Goal: Task Accomplishment & Management: Complete application form

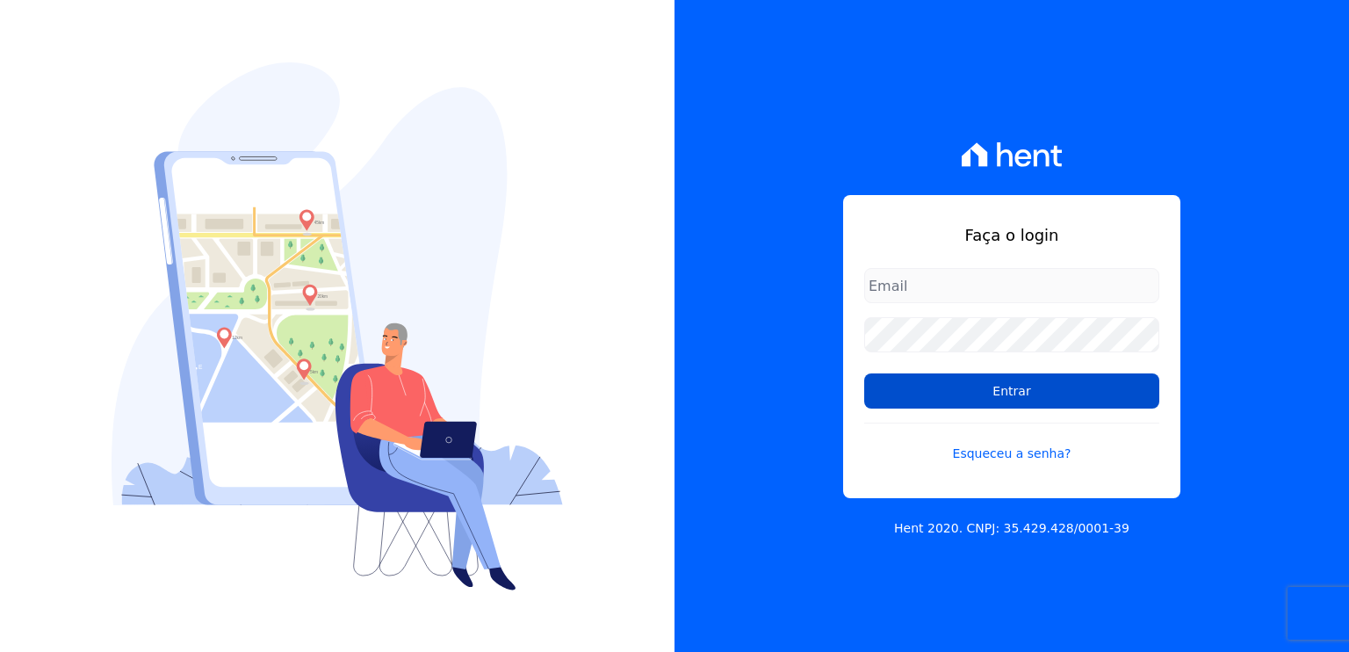
type input "cesar@volumeengenharia.com.br"
click at [969, 389] on input "Entrar" at bounding box center [1011, 390] width 295 height 35
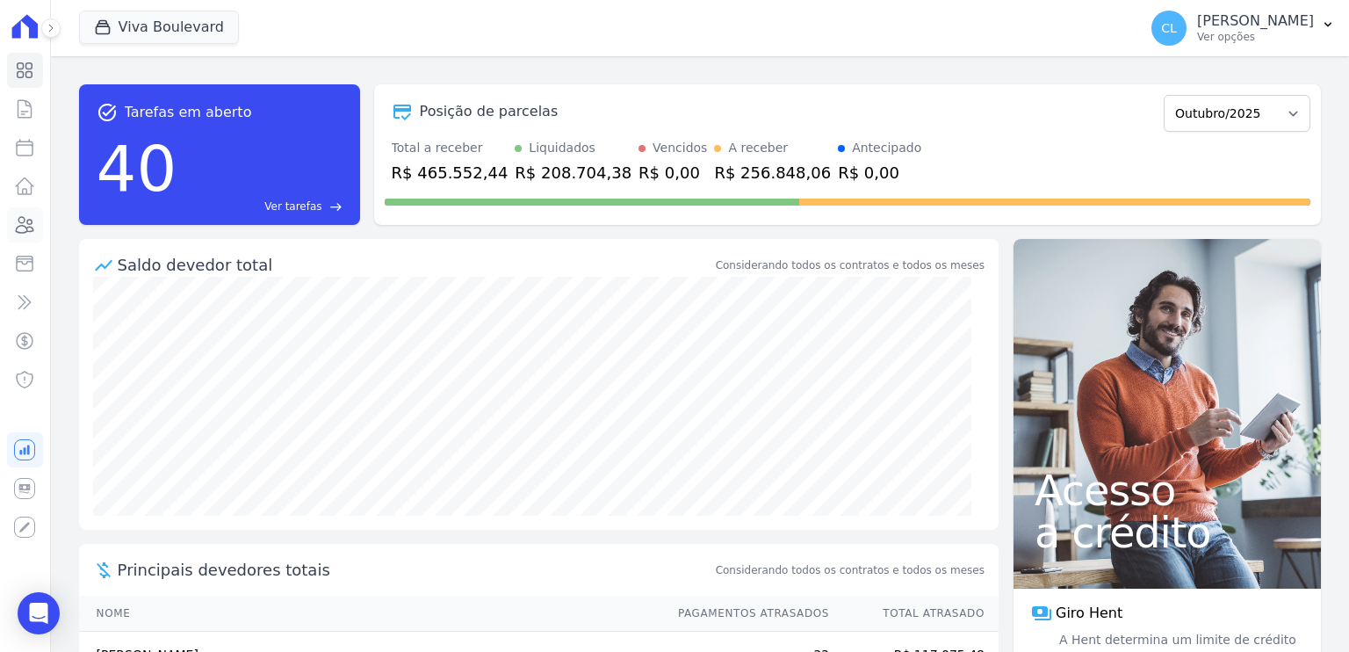
click at [28, 230] on icon at bounding box center [26, 225] width 18 height 16
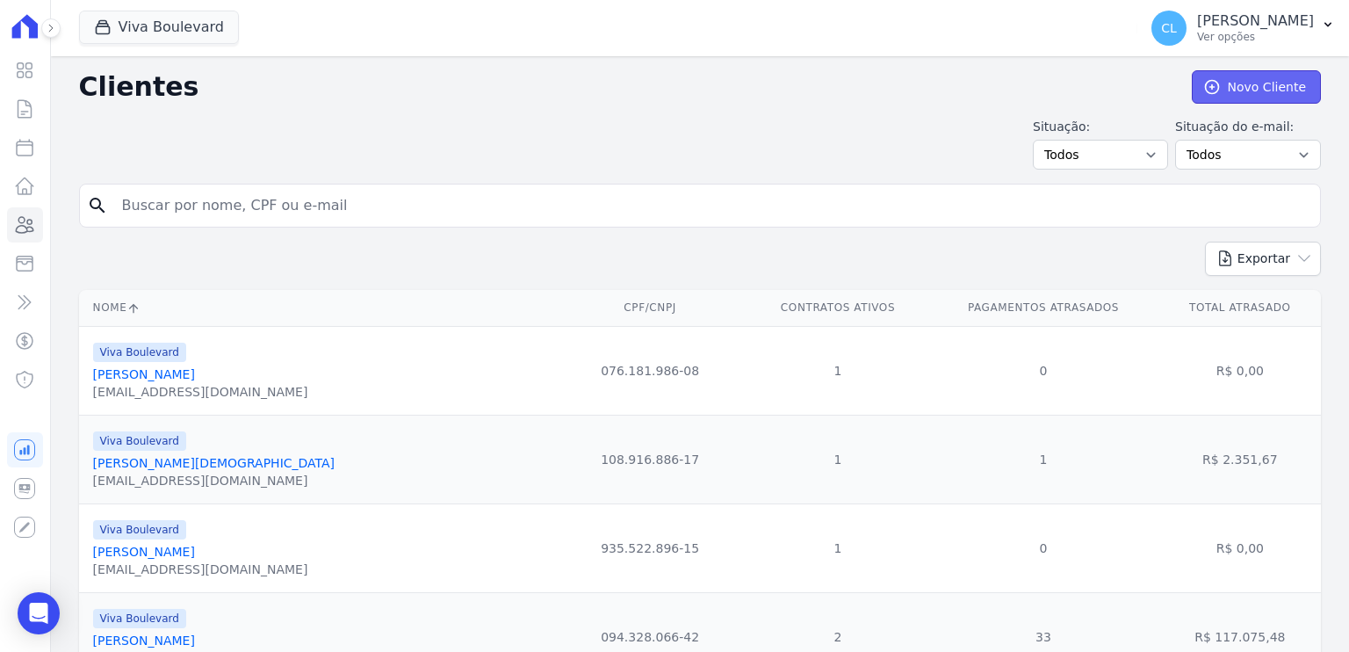
click at [1247, 90] on link "Novo Cliente" at bounding box center [1256, 86] width 129 height 33
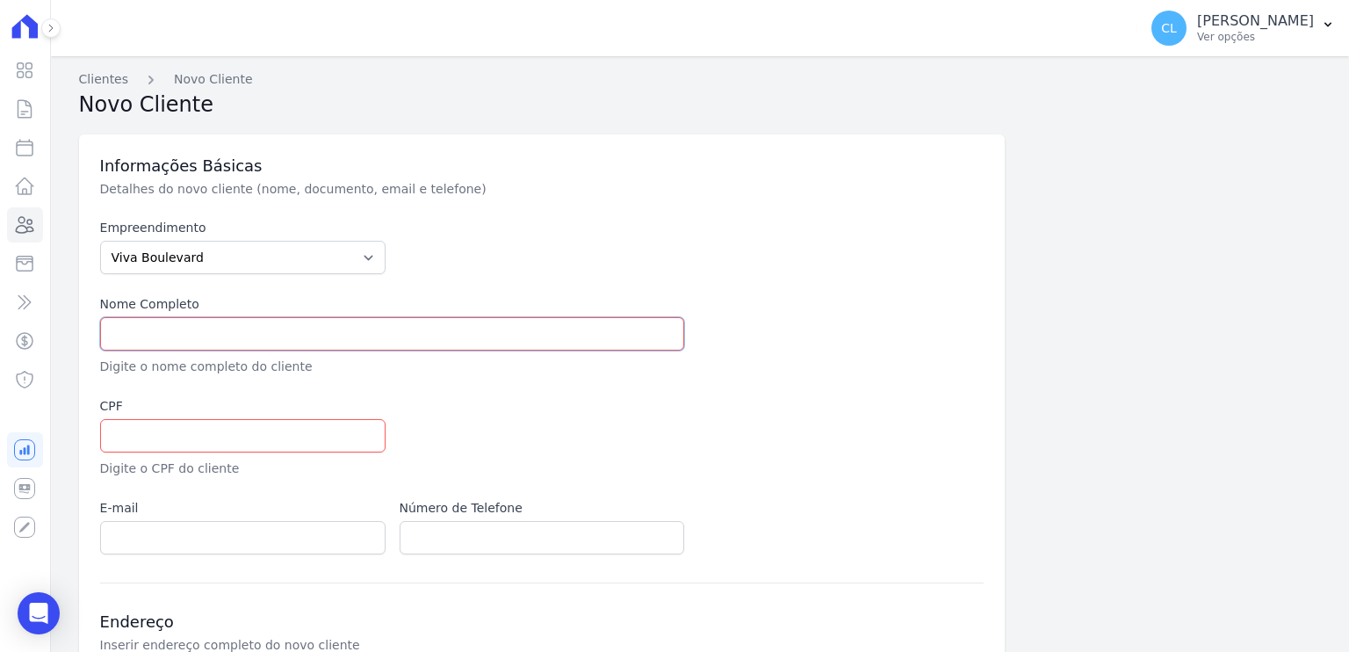
click at [148, 338] on input "text" at bounding box center [392, 333] width 585 height 33
paste input "[PERSON_NAME]"
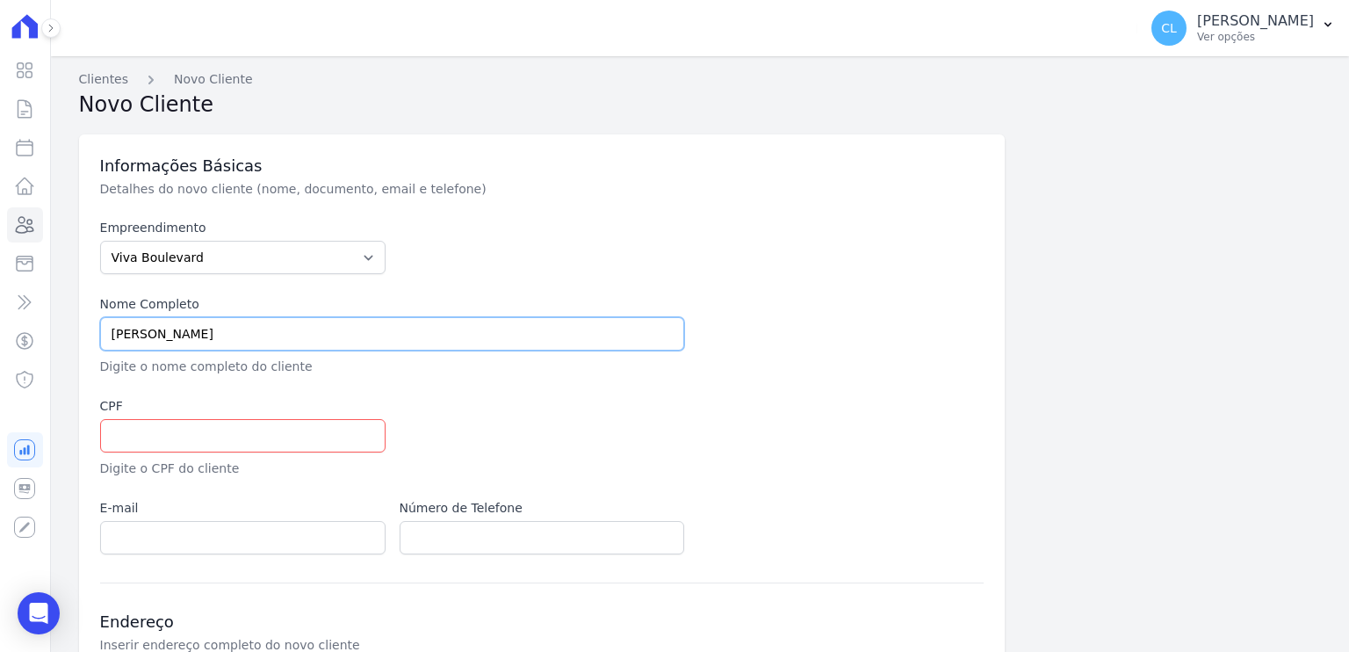
type input "[PERSON_NAME]"
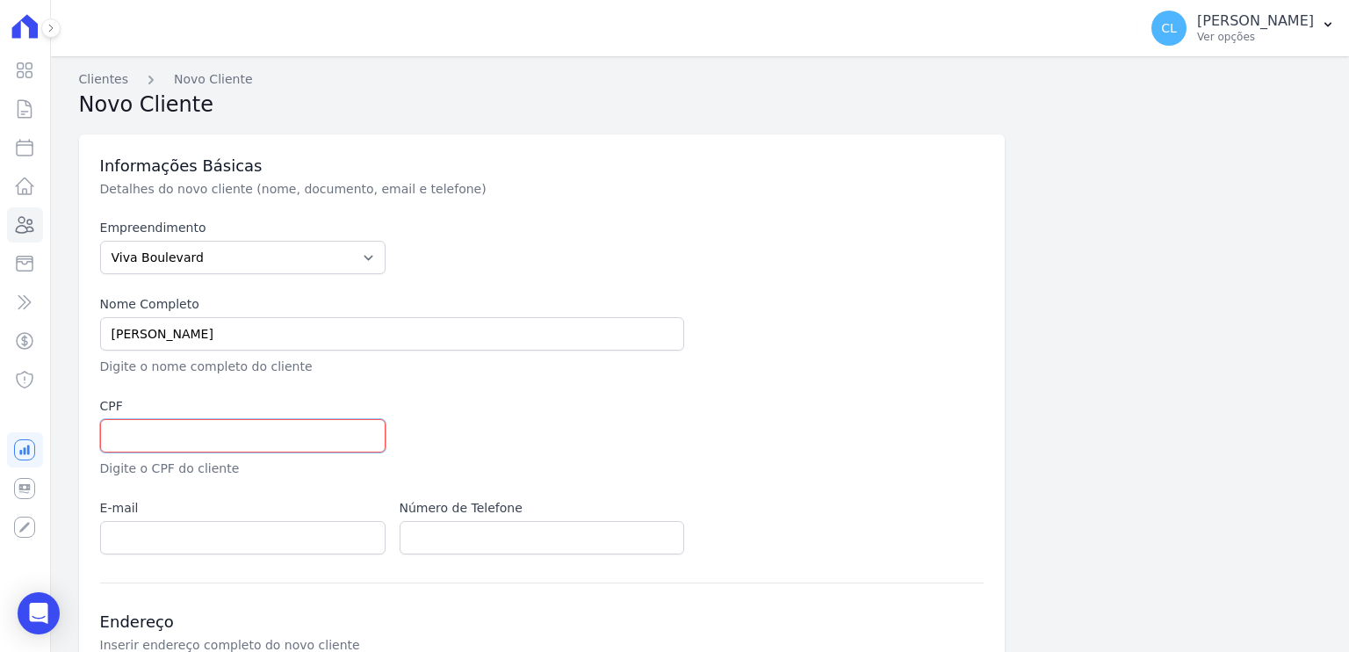
click at [132, 435] on input "text" at bounding box center [243, 435] width 286 height 33
paste input "097.357.366-08"
type input "097.357.366-08"
click at [177, 543] on input "email" at bounding box center [243, 537] width 286 height 33
paste input "daianepaulafs@hotmail.com"
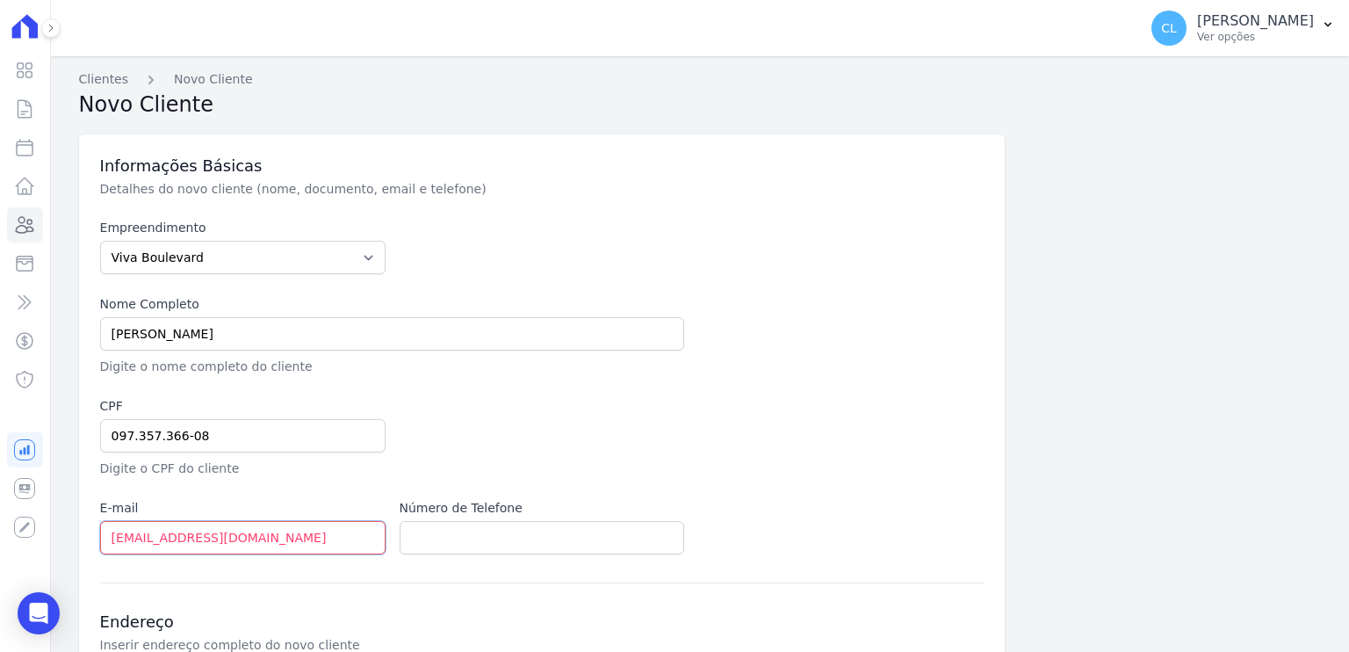
type input "daianepaulafs@hotmail.com"
click at [452, 541] on input "text" at bounding box center [543, 537] width 286 height 33
paste input "(11) 97344-3131"
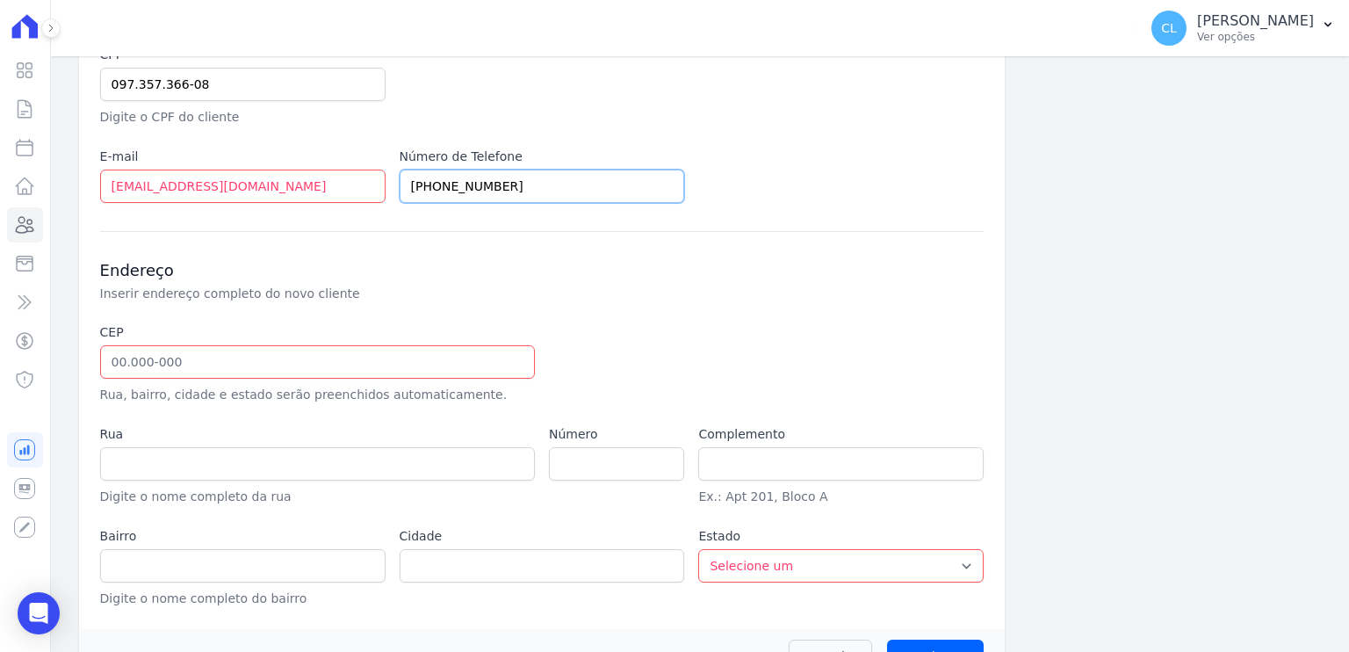
scroll to position [394, 0]
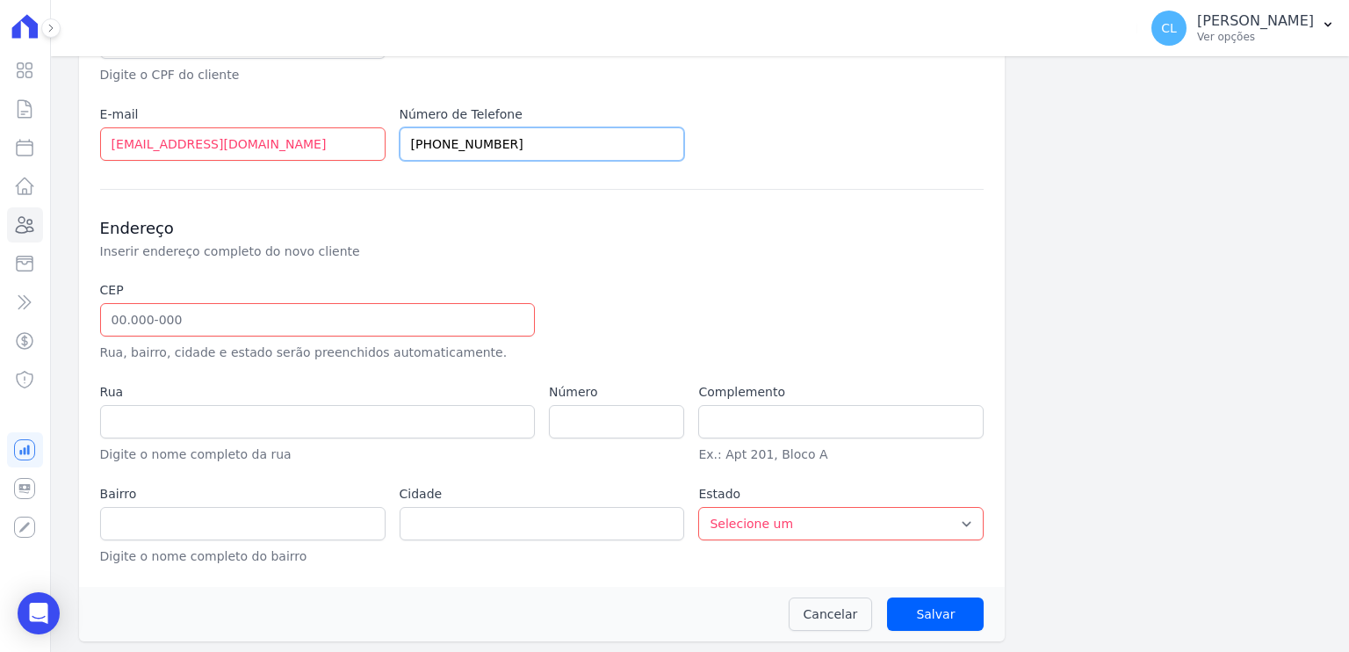
type input "(11) 97344-3131"
click at [141, 317] on input "text" at bounding box center [317, 319] width 435 height 33
paste input "04.632-040"
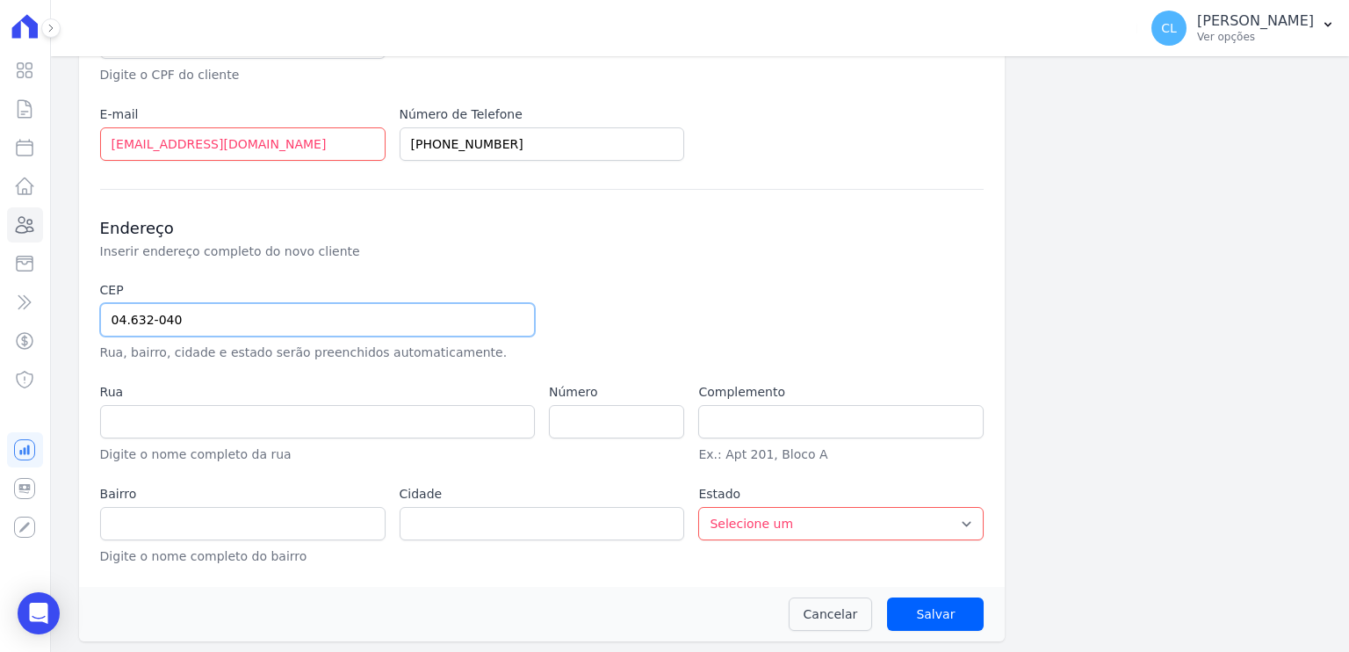
type input "04.632-040"
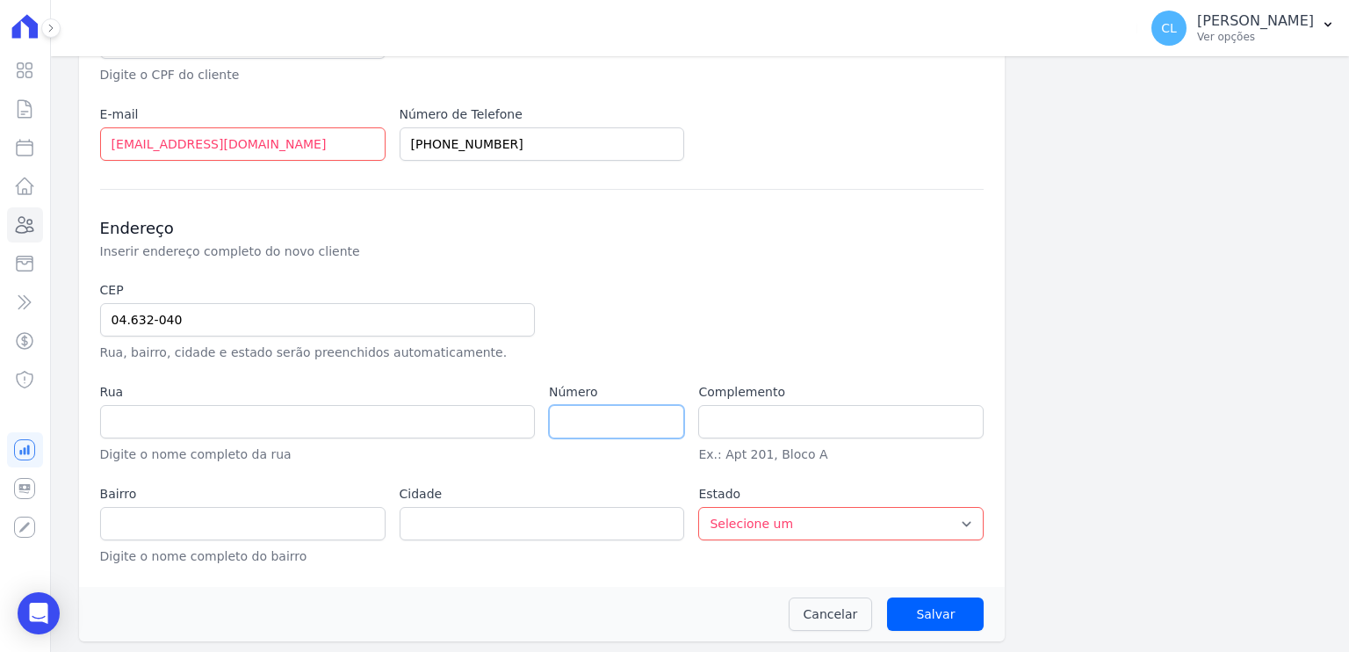
type input "Rua Galileu"
type input "Jardim Aeroporto"
type input "São Paulo"
select select "SP"
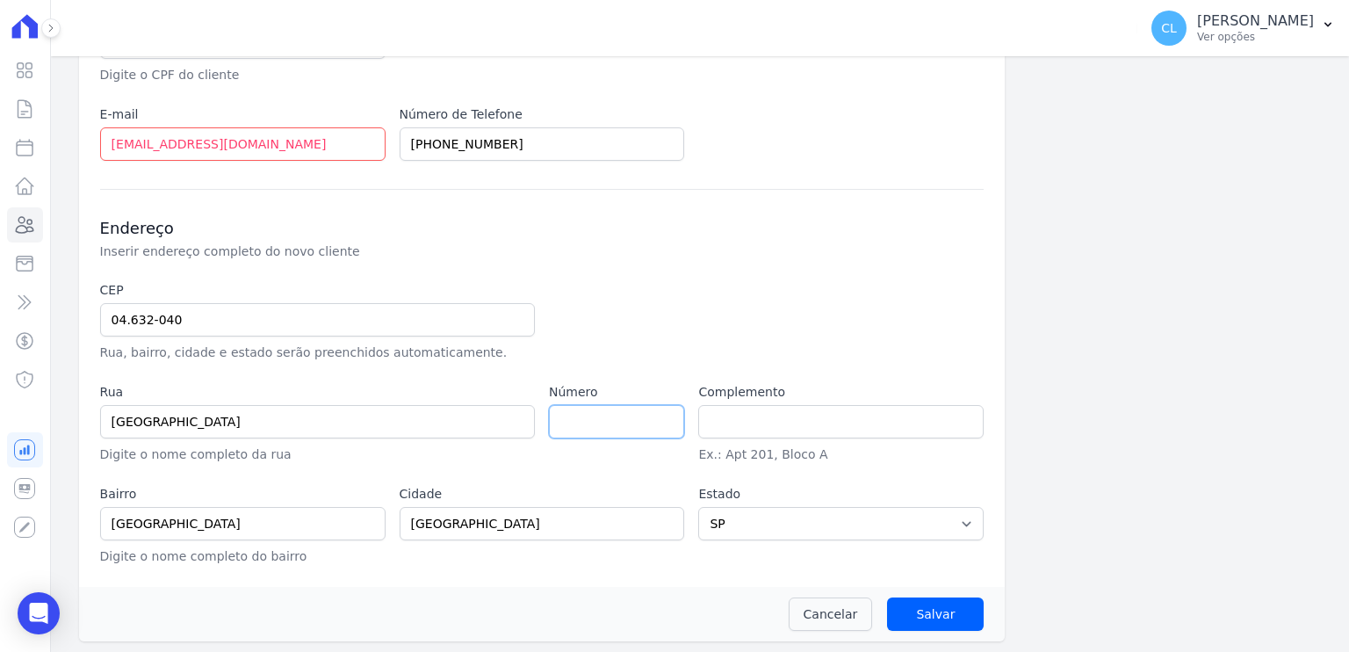
click at [576, 421] on input "number" at bounding box center [616, 421] width 135 height 33
type input "35"
click at [794, 421] on input "text" at bounding box center [841, 421] width 286 height 33
click at [560, 575] on div "Informações Básicas Detalhes do novo cliente (nome, documento, email e telefone…" at bounding box center [542, 164] width 927 height 846
click at [918, 611] on input "Salvar" at bounding box center [935, 613] width 97 height 33
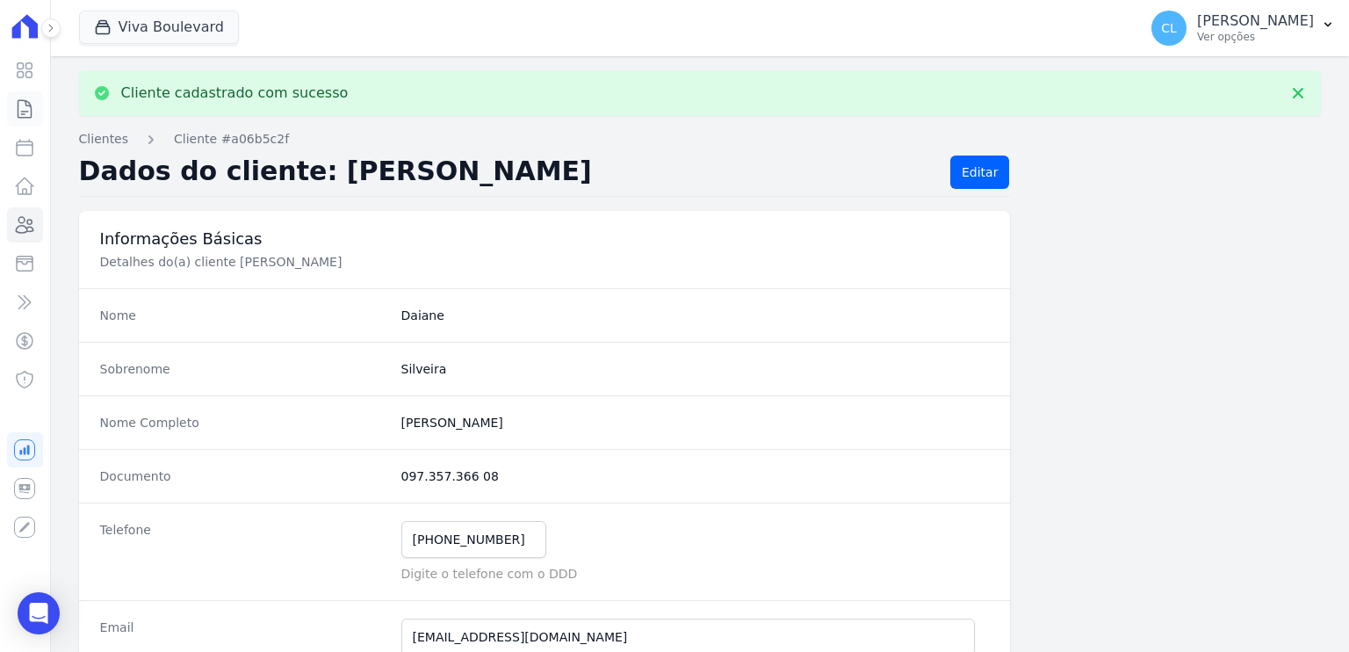
click at [28, 93] on link "Contratos" at bounding box center [25, 108] width 36 height 35
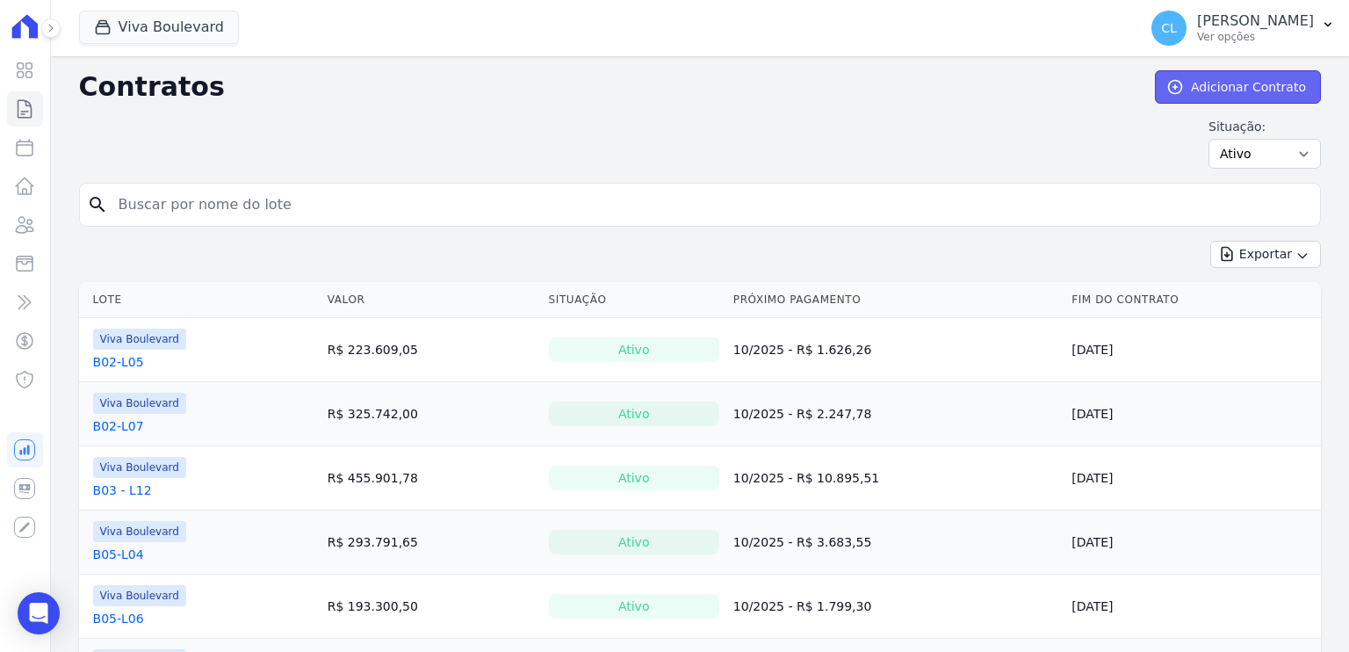
click at [1272, 83] on link "Adicionar Contrato" at bounding box center [1238, 86] width 166 height 33
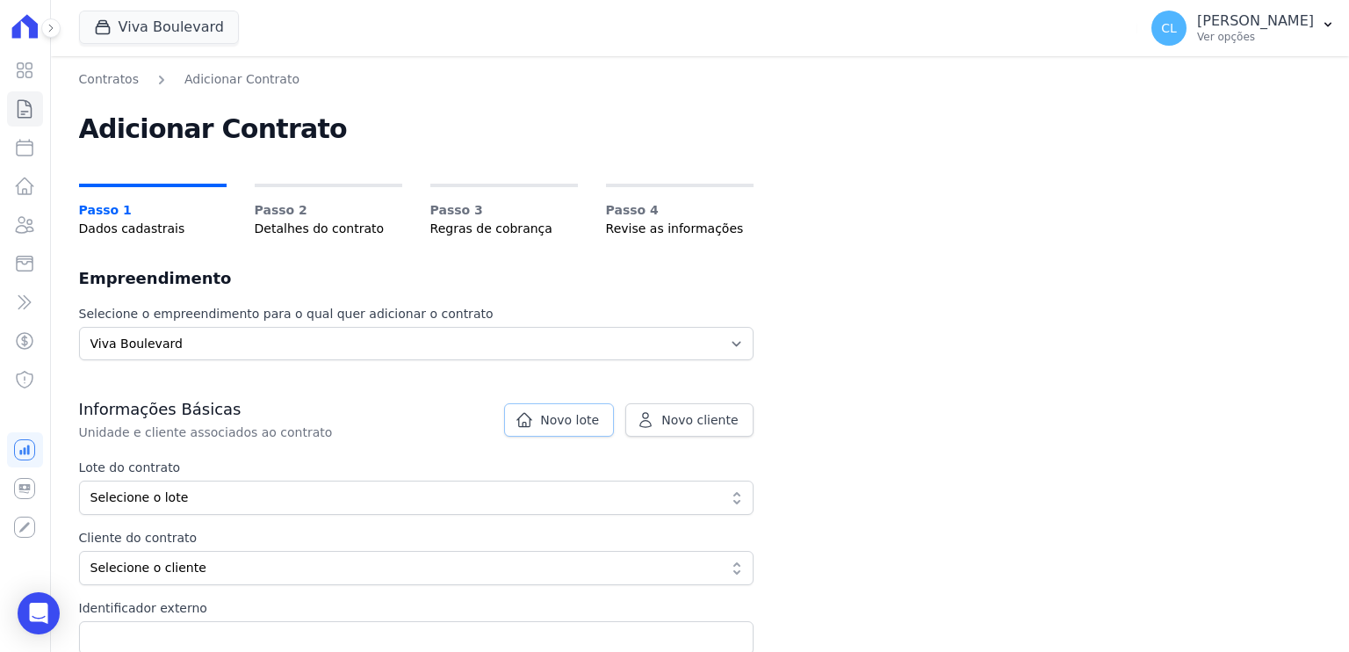
click at [567, 421] on span "Novo lote" at bounding box center [569, 420] width 59 height 18
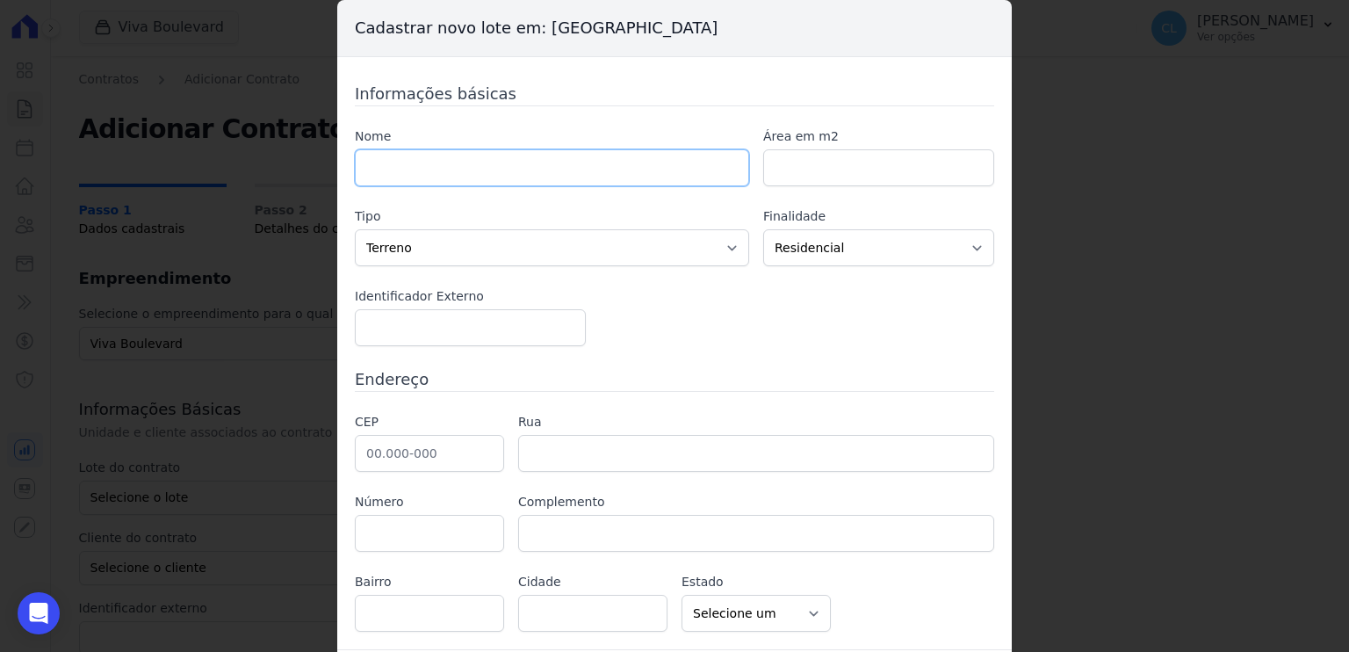
click at [449, 162] on input "text" at bounding box center [552, 167] width 394 height 37
type input "B08-L03"
click at [408, 445] on input "text" at bounding box center [429, 453] width 149 height 37
click at [401, 453] on input "text" at bounding box center [429, 453] width 149 height 37
paste input "30.315-382"
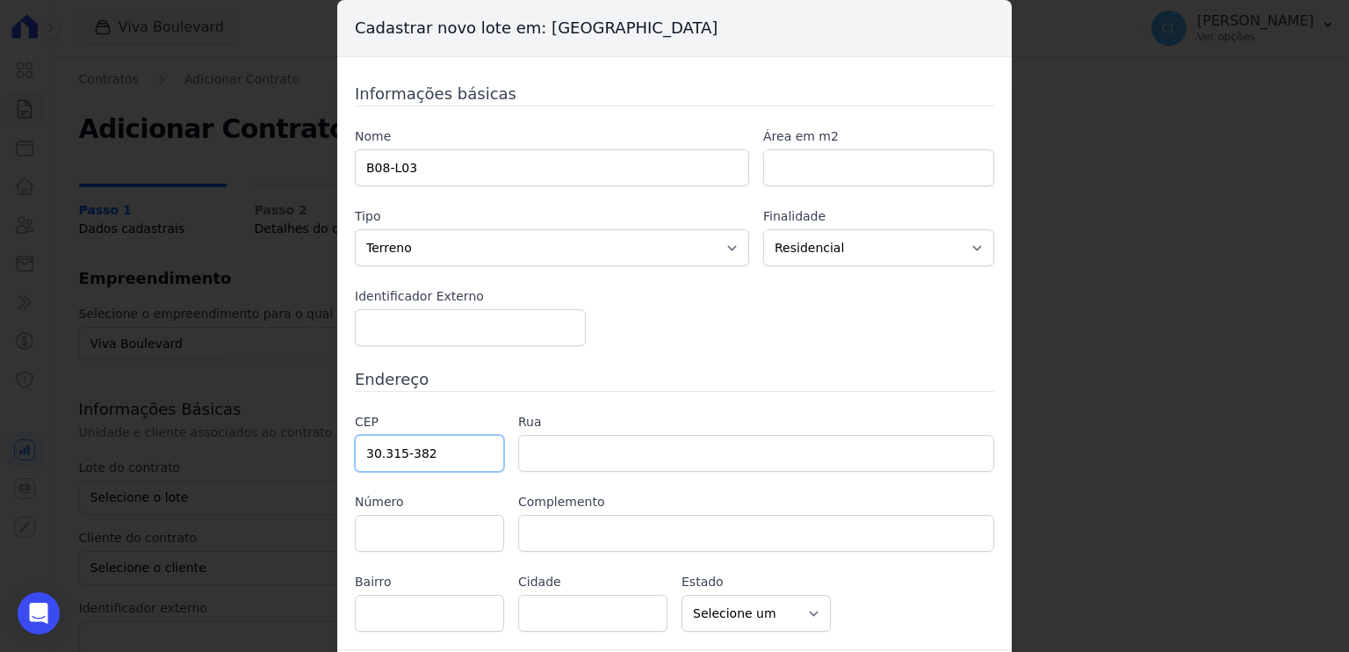
type input "30.315-382"
type input "Avenida dos Bandeirantes"
type input "Comiteco"
type input "Belo Horizonte"
select select "MG"
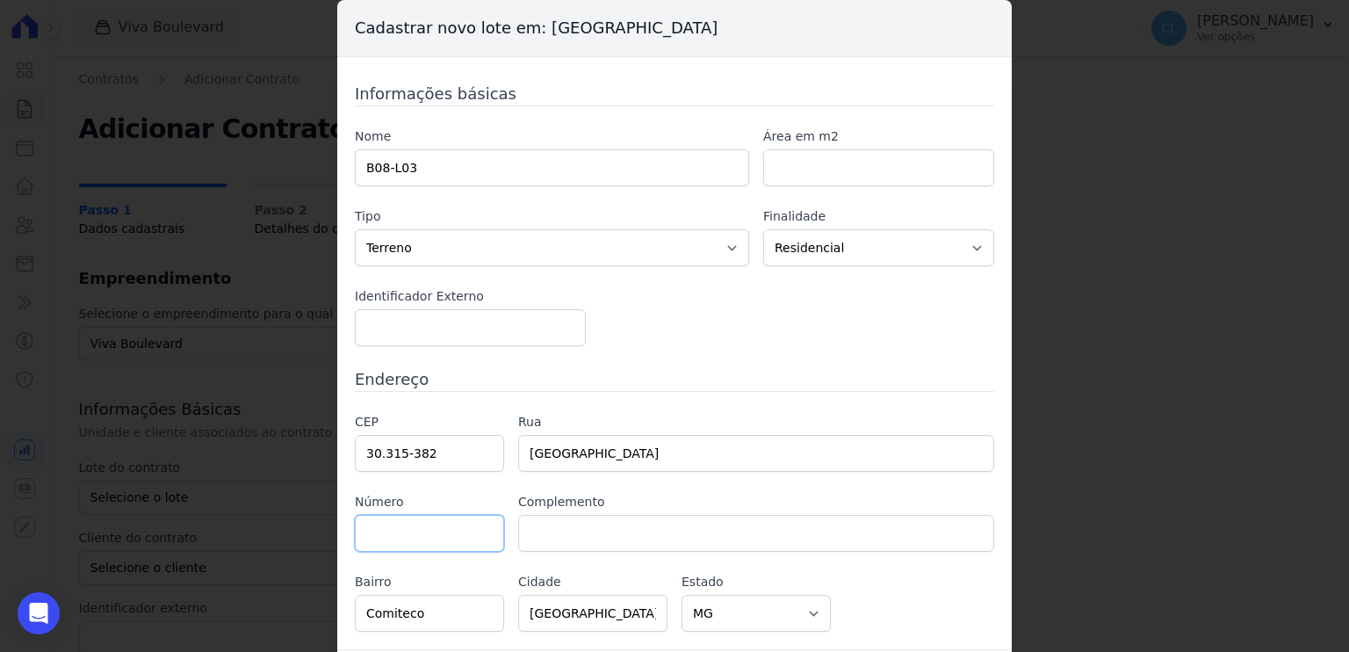
scroll to position [49, 0]
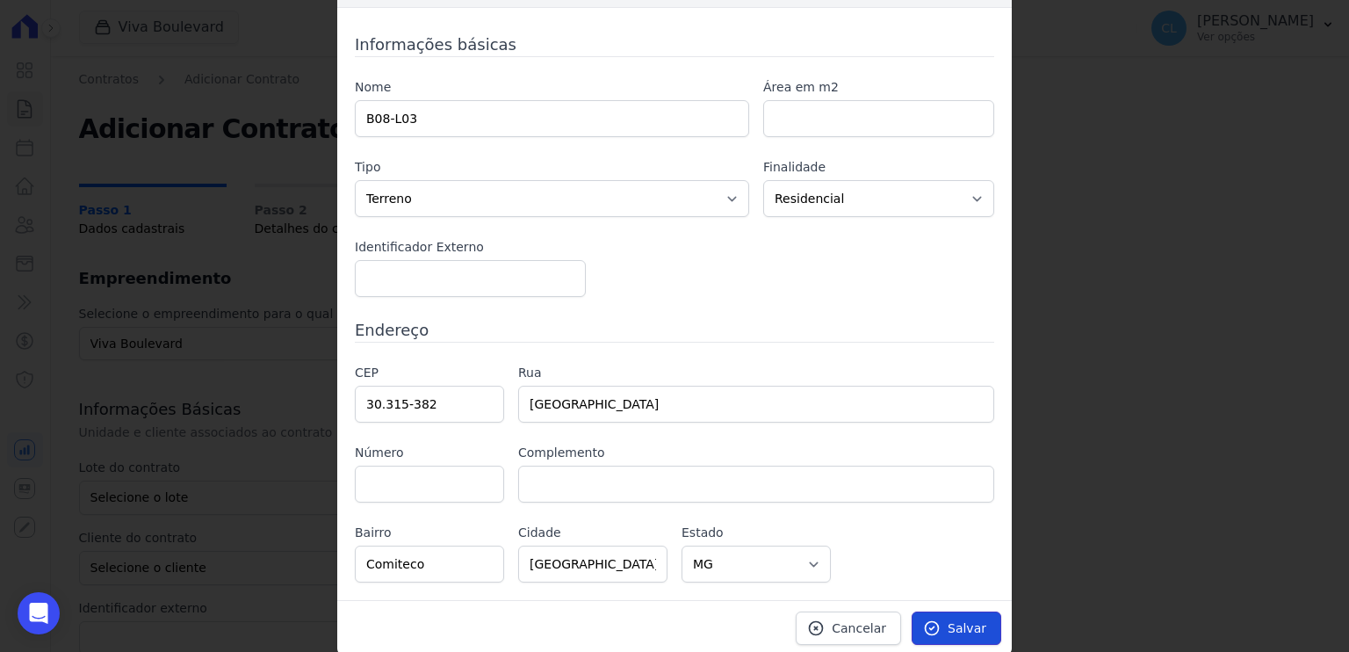
click at [961, 625] on span "Salvar" at bounding box center [967, 628] width 39 height 18
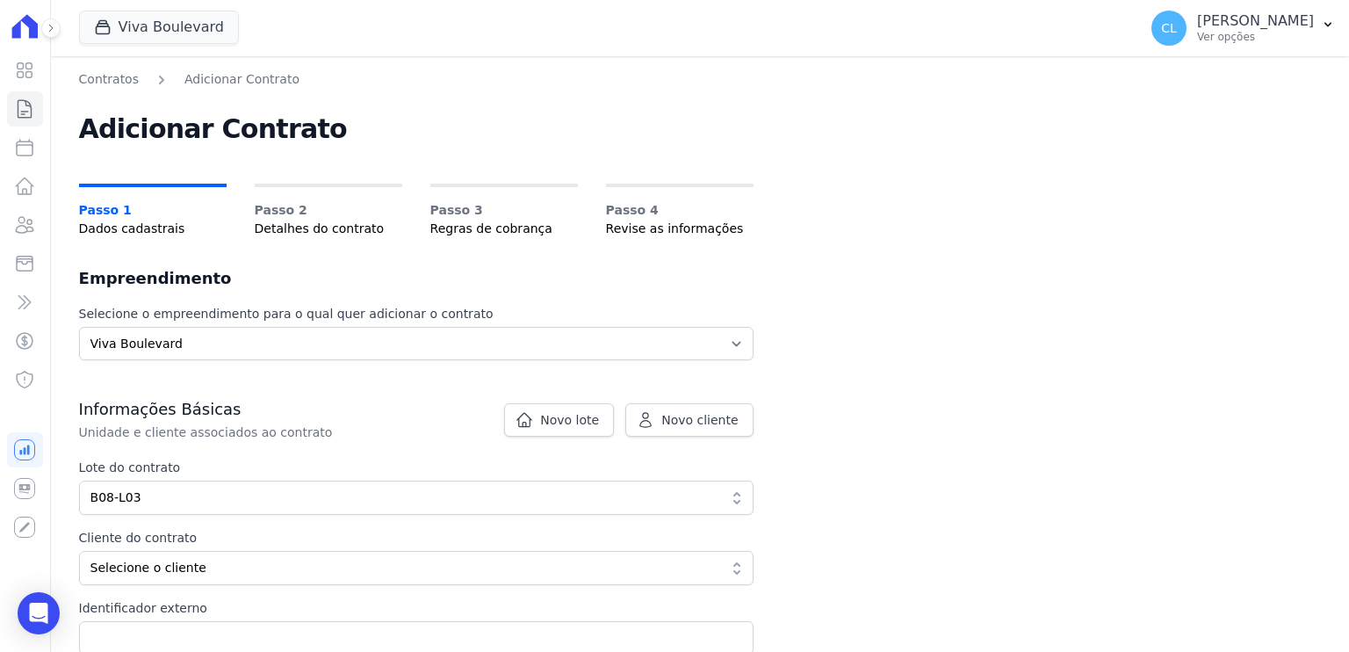
scroll to position [351, 0]
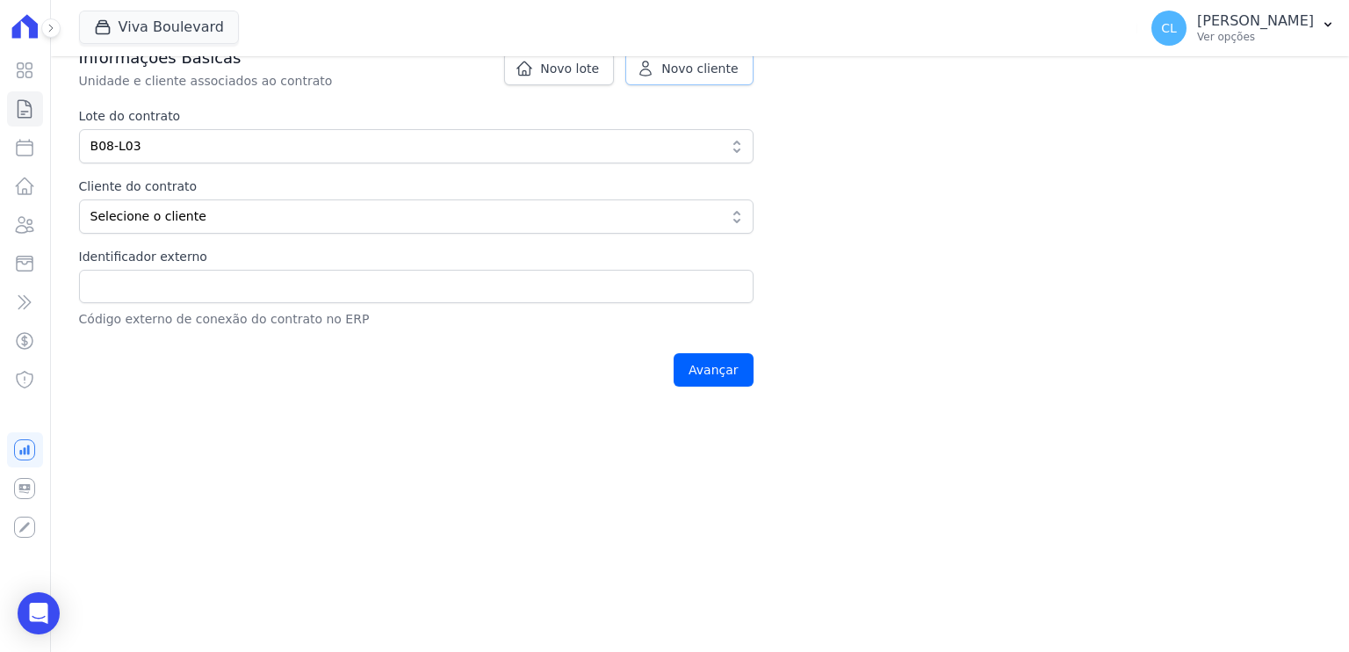
click at [678, 69] on span "Novo cliente" at bounding box center [699, 69] width 76 height 18
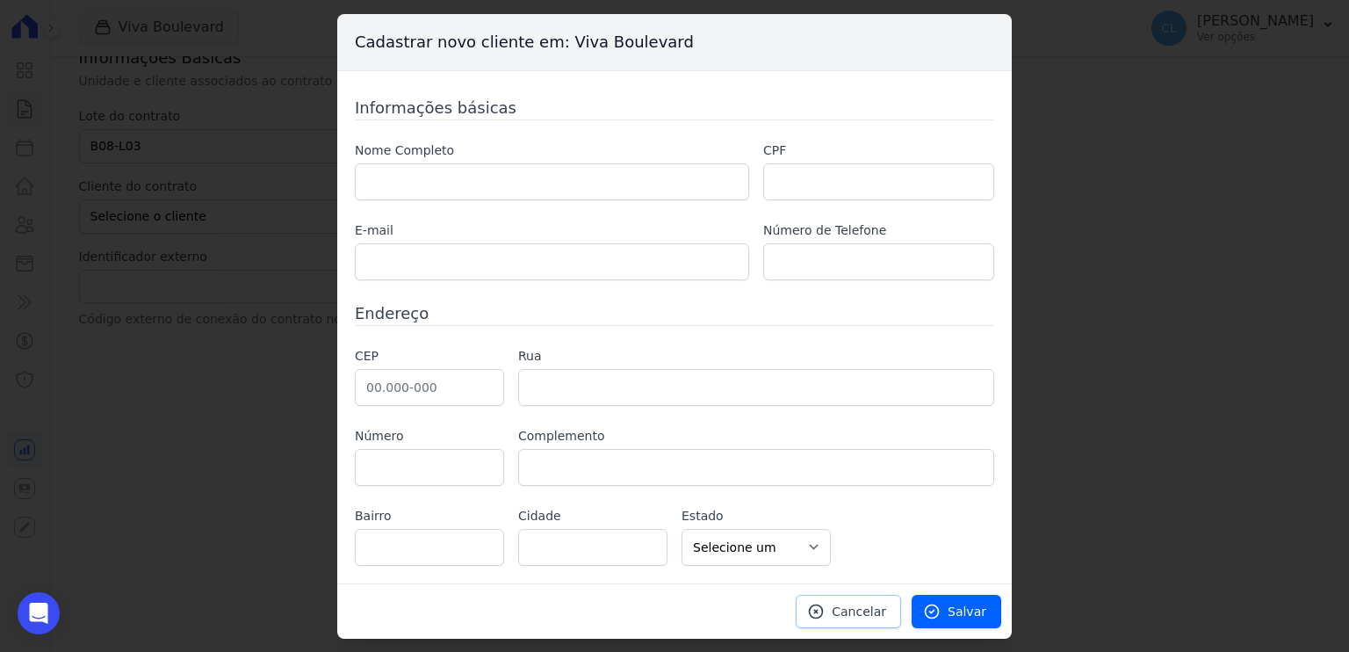
click at [872, 596] on link "Cancelar" at bounding box center [848, 611] width 105 height 33
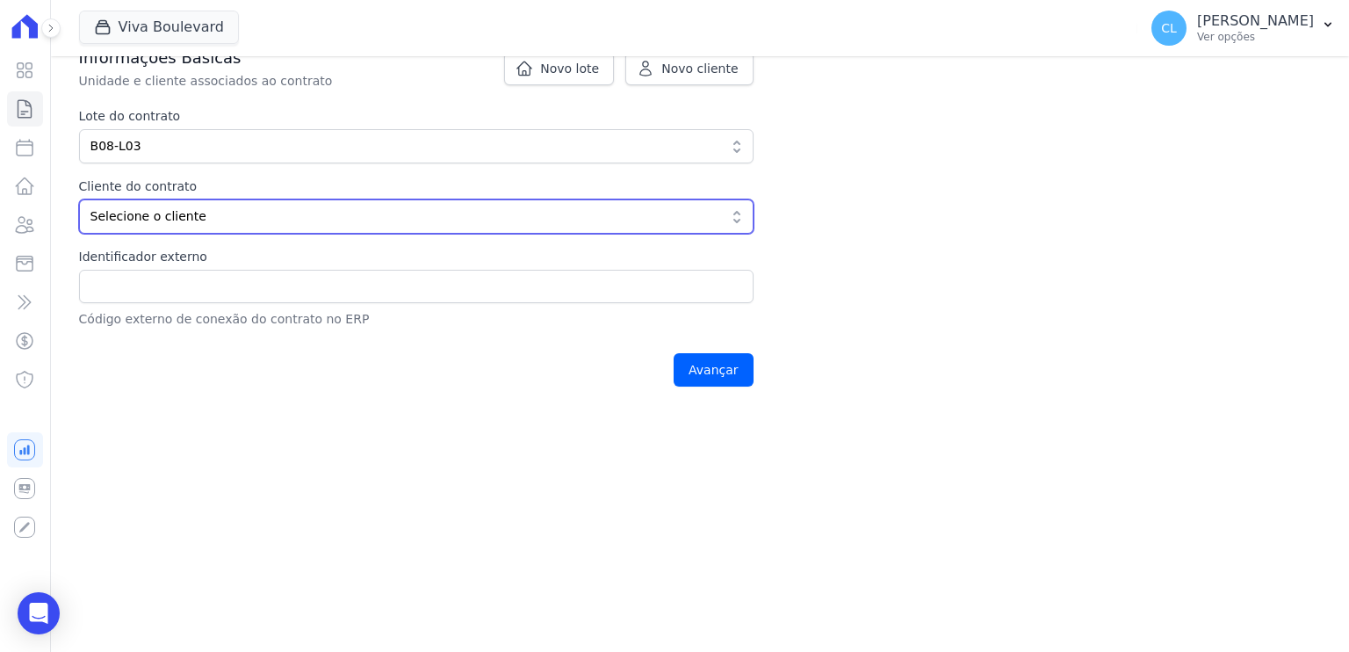
click at [274, 217] on span "Selecione o cliente" at bounding box center [403, 216] width 627 height 18
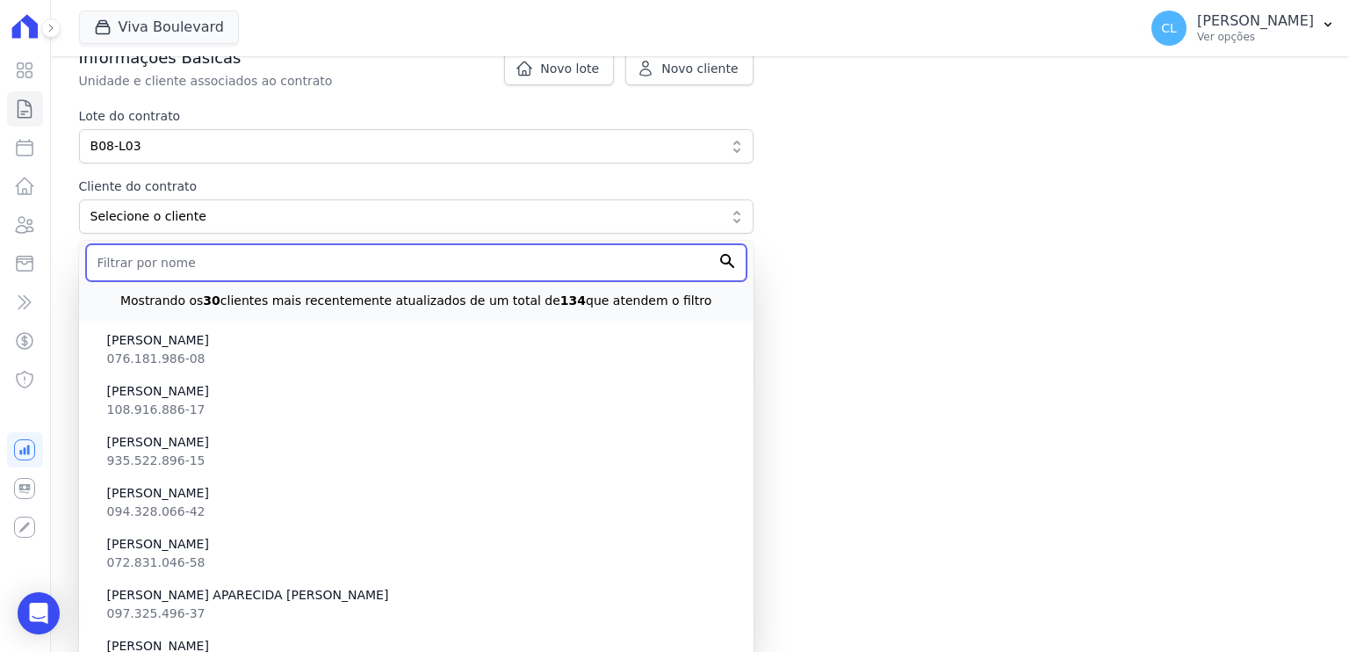
click at [242, 259] on input "text" at bounding box center [416, 262] width 661 height 37
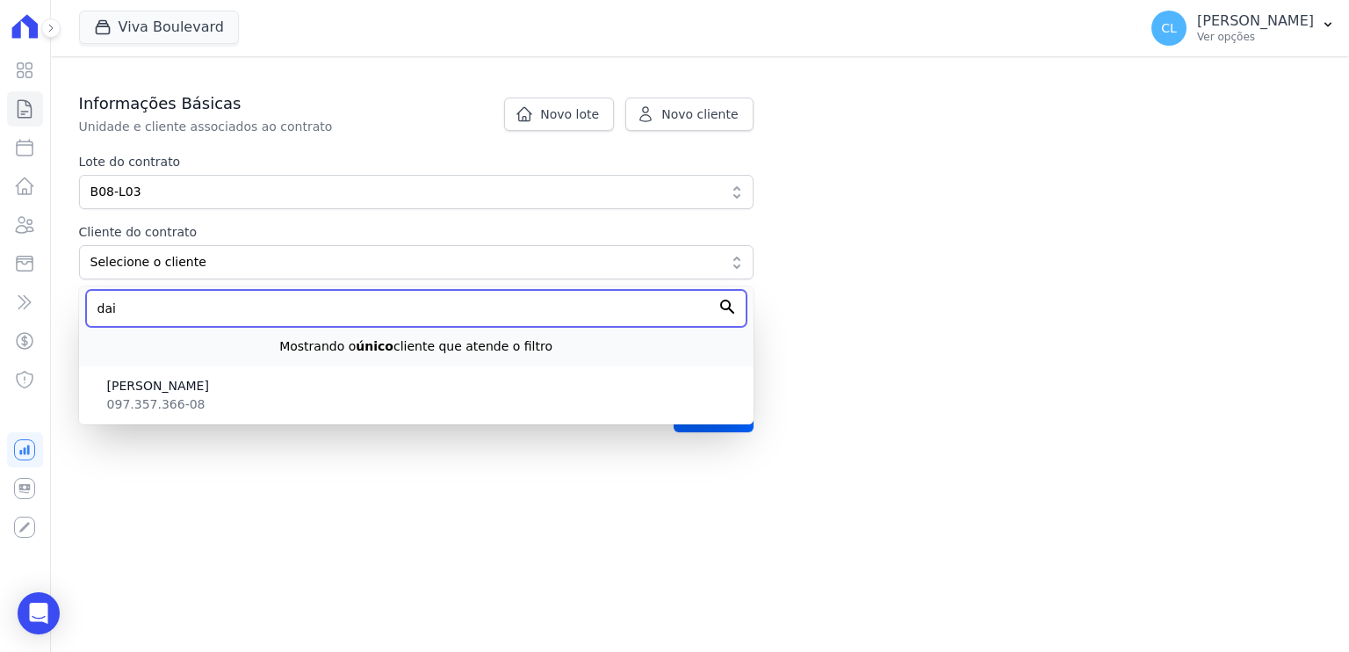
scroll to position [286, 0]
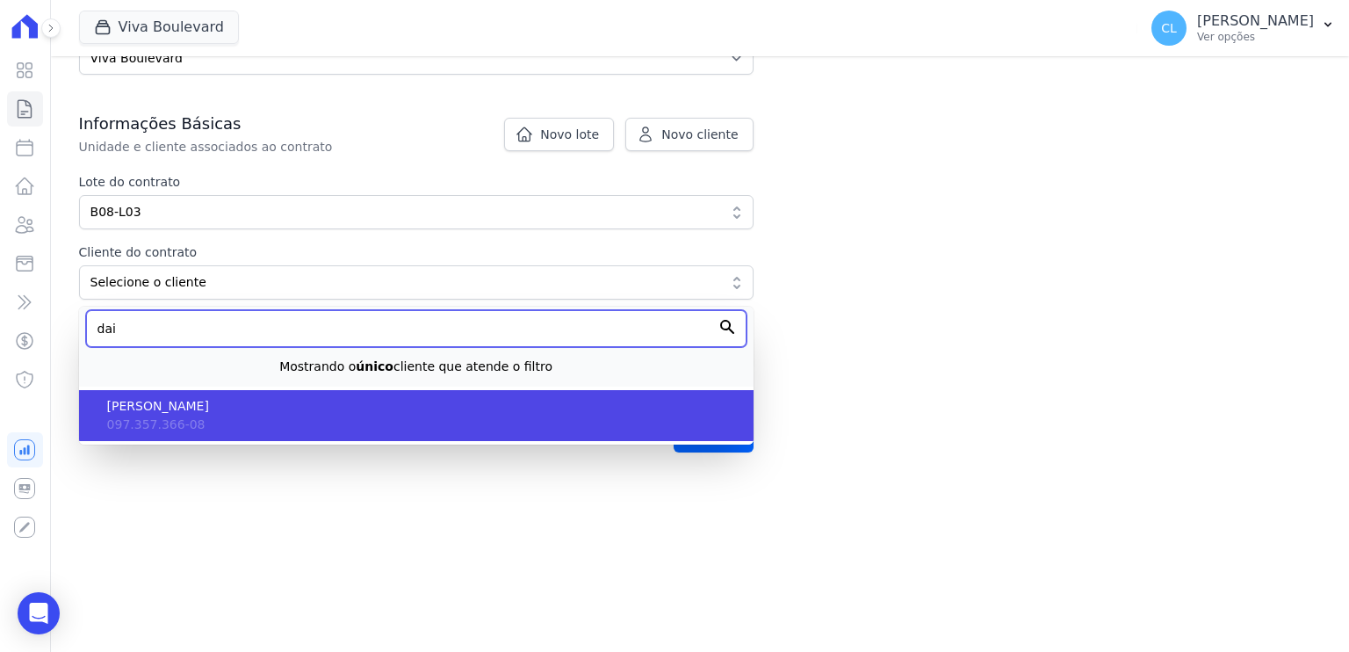
type input "dai"
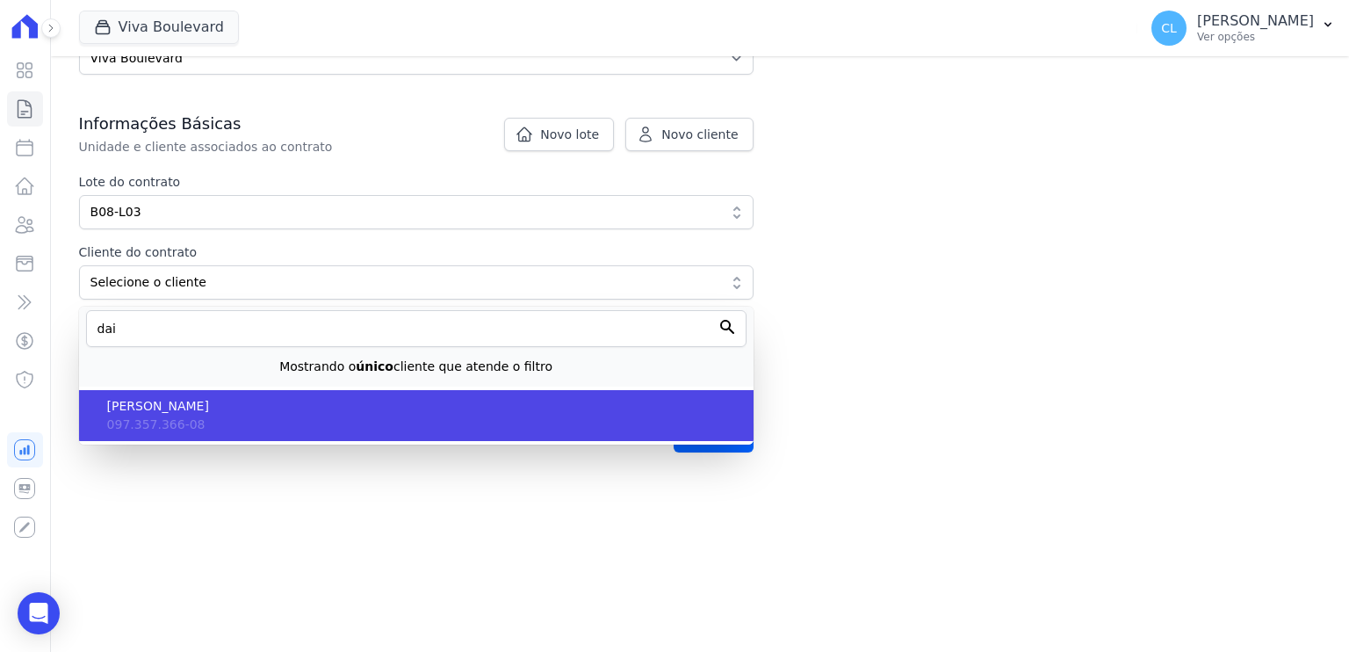
click at [184, 397] on span "[PERSON_NAME] DE [PERSON_NAME]" at bounding box center [423, 406] width 632 height 18
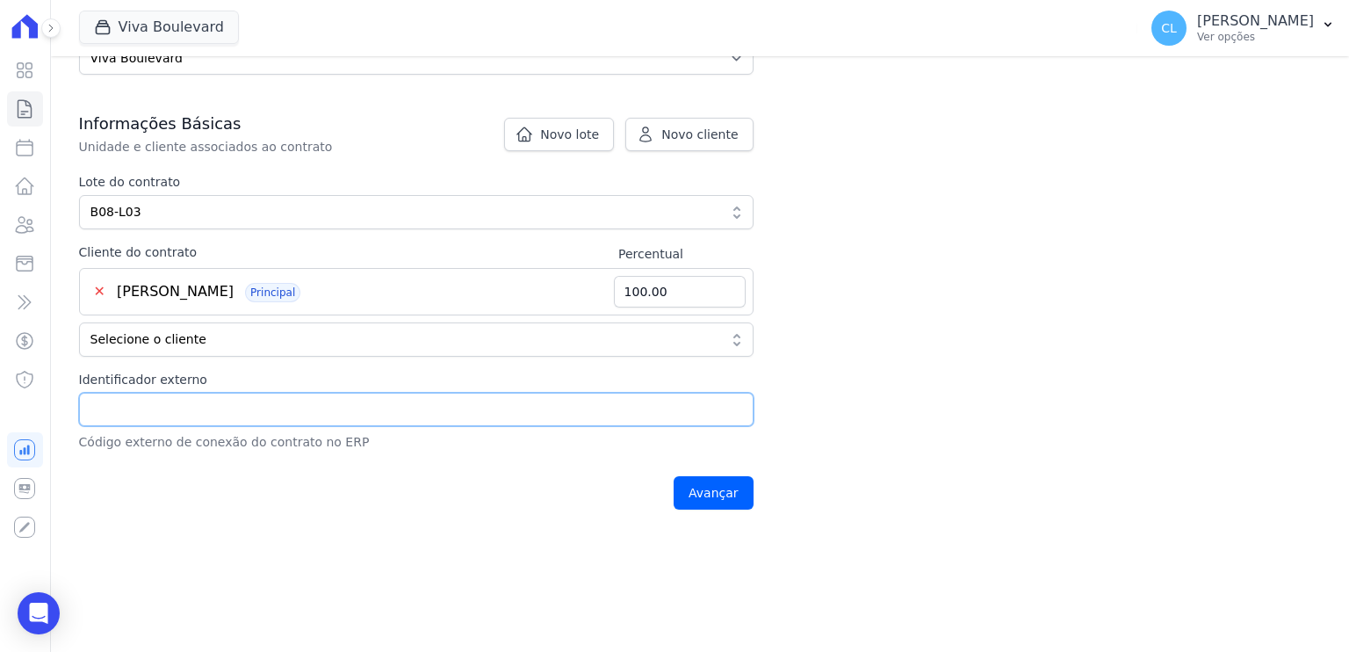
click at [369, 407] on input "Identificador externo" at bounding box center [416, 409] width 675 height 33
type input "214"
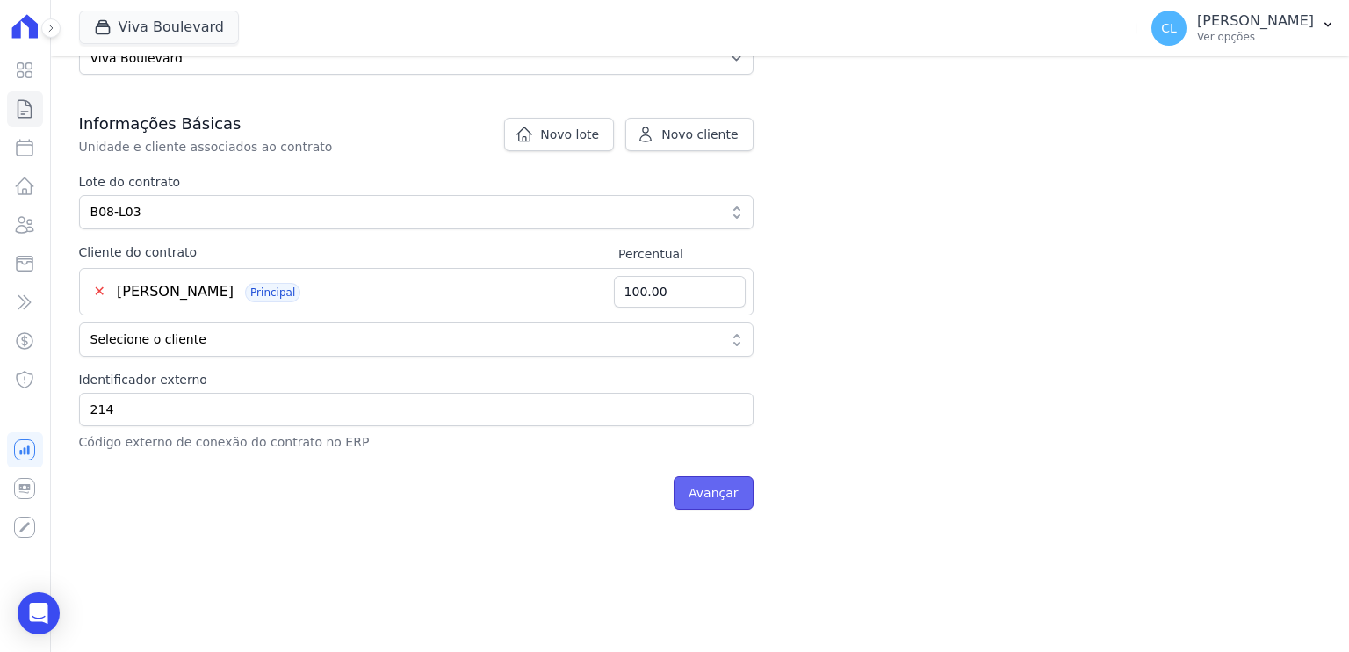
click at [713, 481] on input "Avançar" at bounding box center [714, 492] width 80 height 33
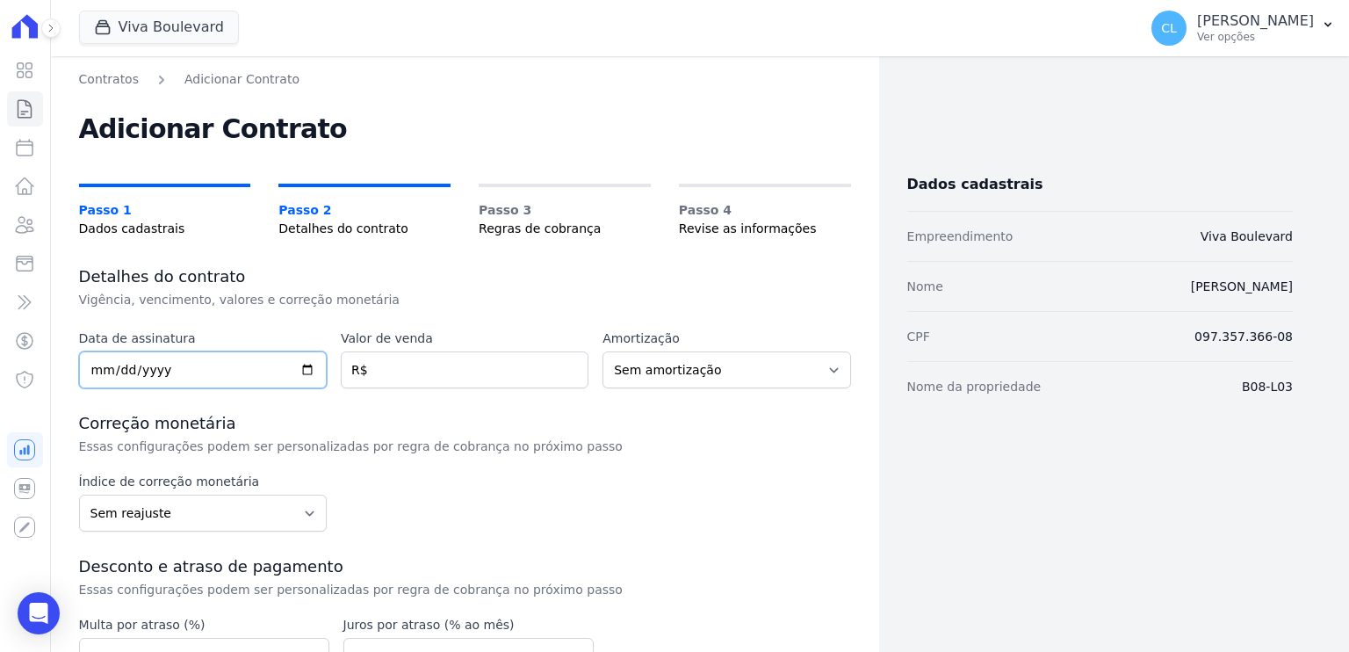
click at [93, 368] on input "date" at bounding box center [203, 369] width 248 height 37
type input "2025-09-26"
drag, startPoint x: 381, startPoint y: 368, endPoint x: 429, endPoint y: 363, distance: 47.7
click at [381, 368] on input "number" at bounding box center [465, 369] width 248 height 37
type input "205066.17"
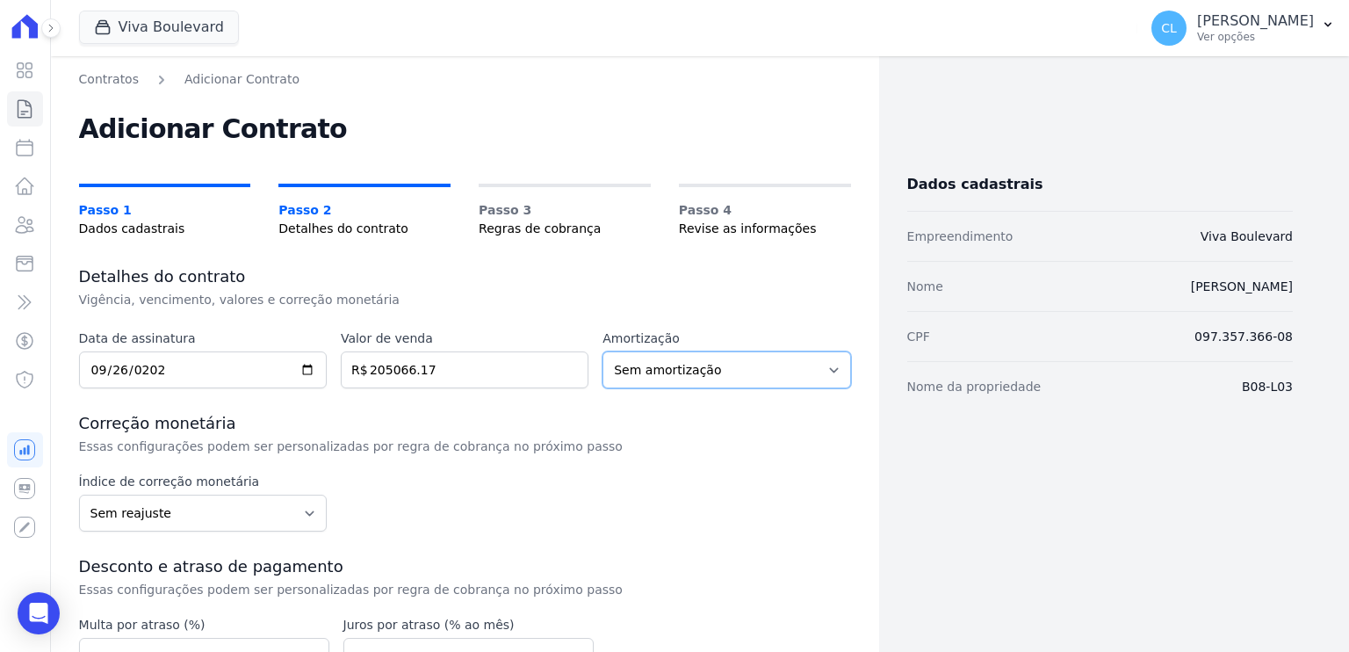
click at [671, 360] on select "Sem amortização Price Sac" at bounding box center [727, 369] width 248 height 37
select select "price"
click at [603, 351] on select "Sem amortização Price Sac" at bounding box center [727, 369] width 248 height 37
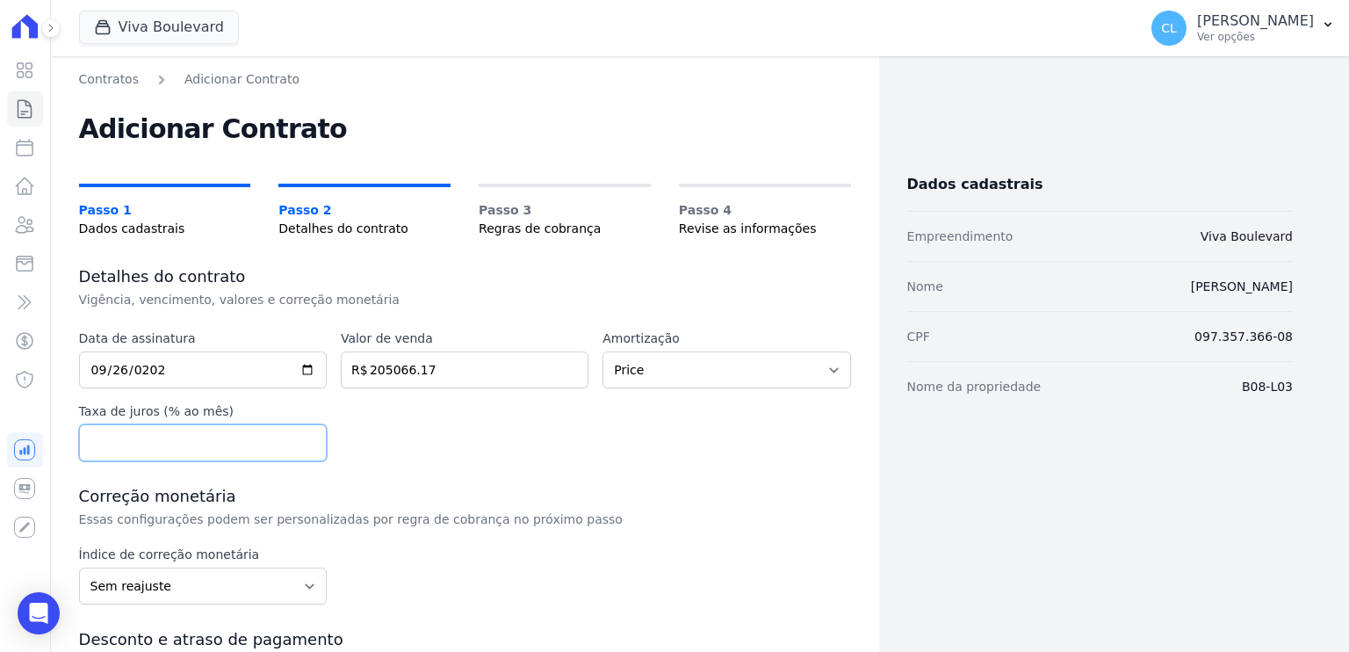
click at [141, 447] on input "number" at bounding box center [203, 442] width 248 height 37
type input "0.5"
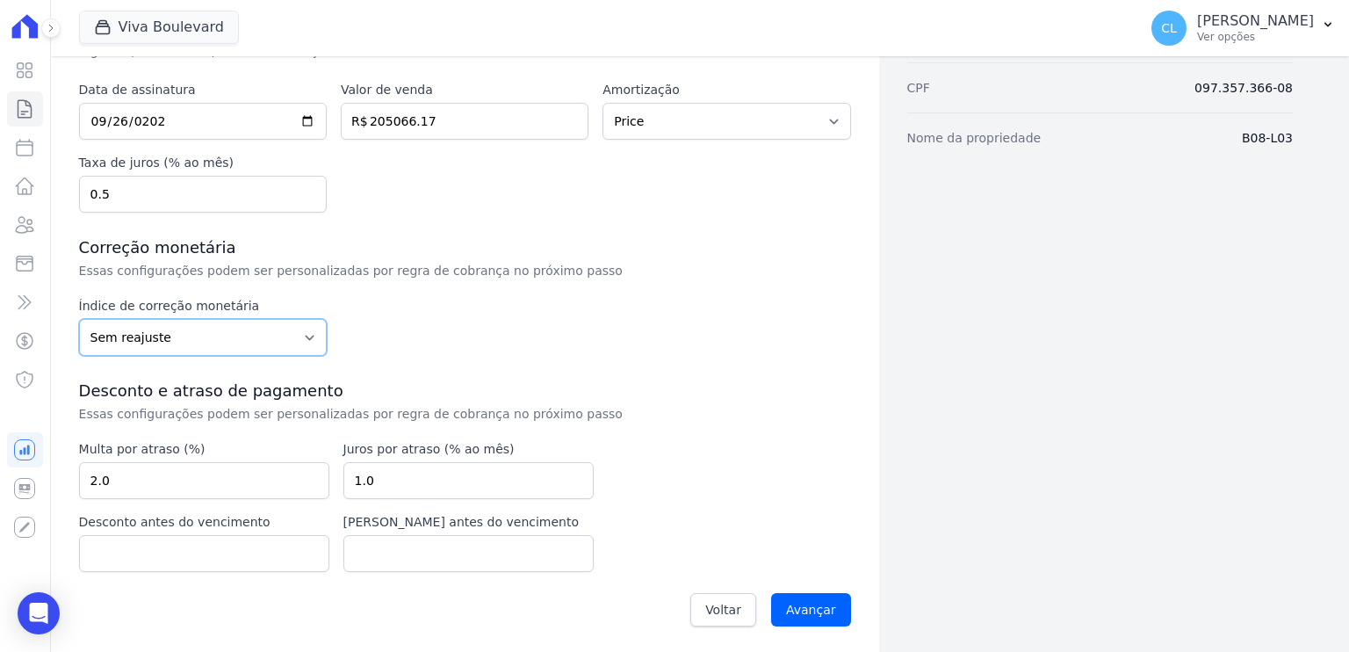
click at [239, 338] on select "Sem reajuste Média dos últimos 12 meses acumulado de INCCM Média dos últimos 12…" at bounding box center [203, 337] width 248 height 37
select select "ipca"
click at [79, 319] on select "Sem reajuste Média dos últimos 12 meses acumulado de INCCM Média dos últimos 12…" at bounding box center [203, 337] width 248 height 37
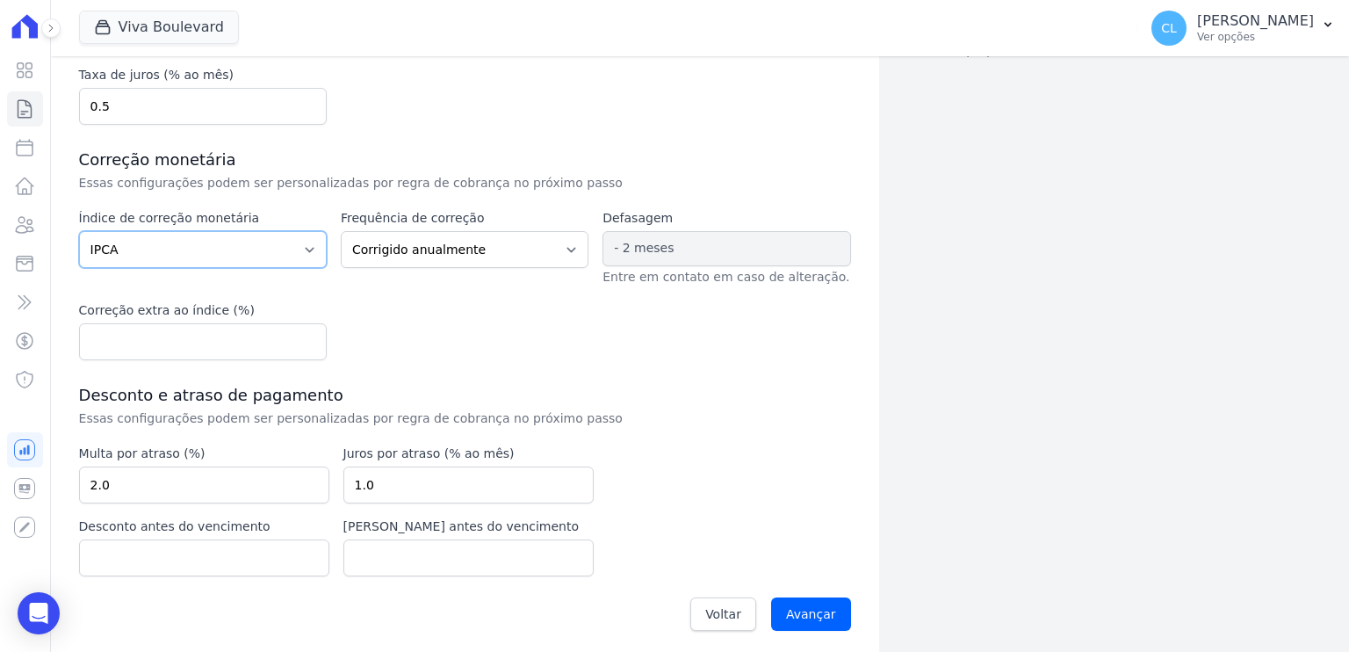
scroll to position [341, 0]
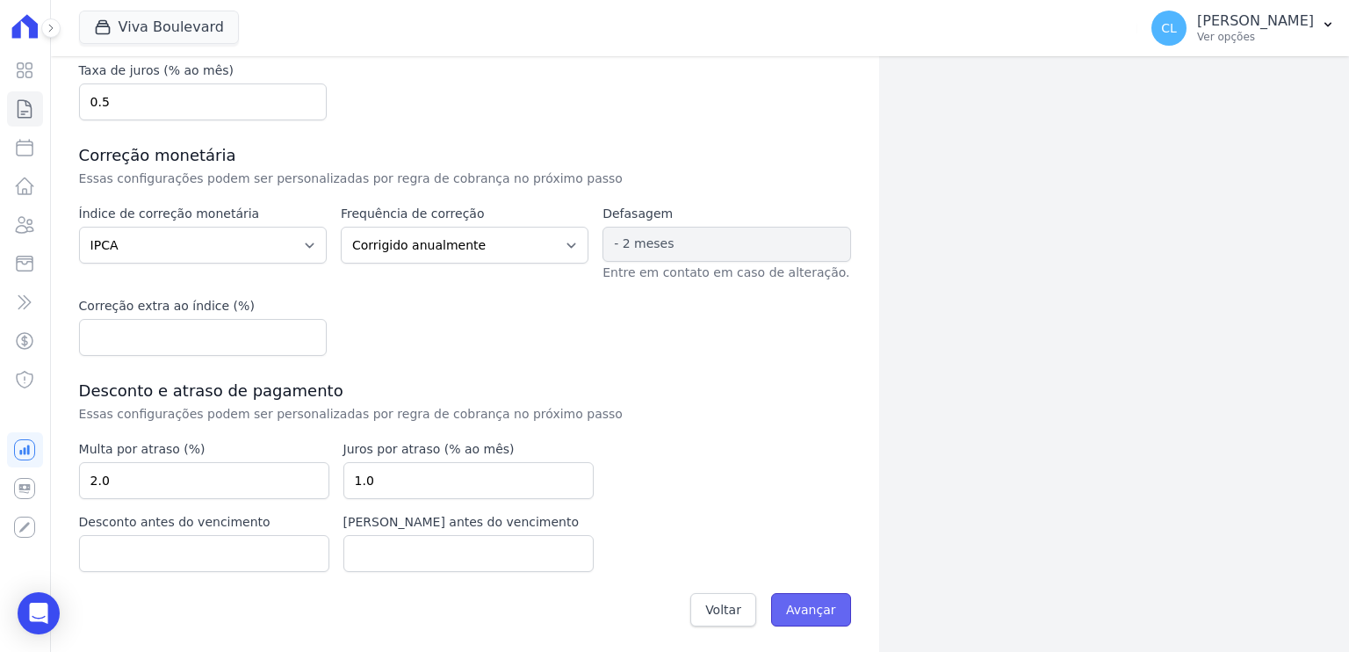
click at [804, 606] on input "Avançar" at bounding box center [811, 609] width 80 height 33
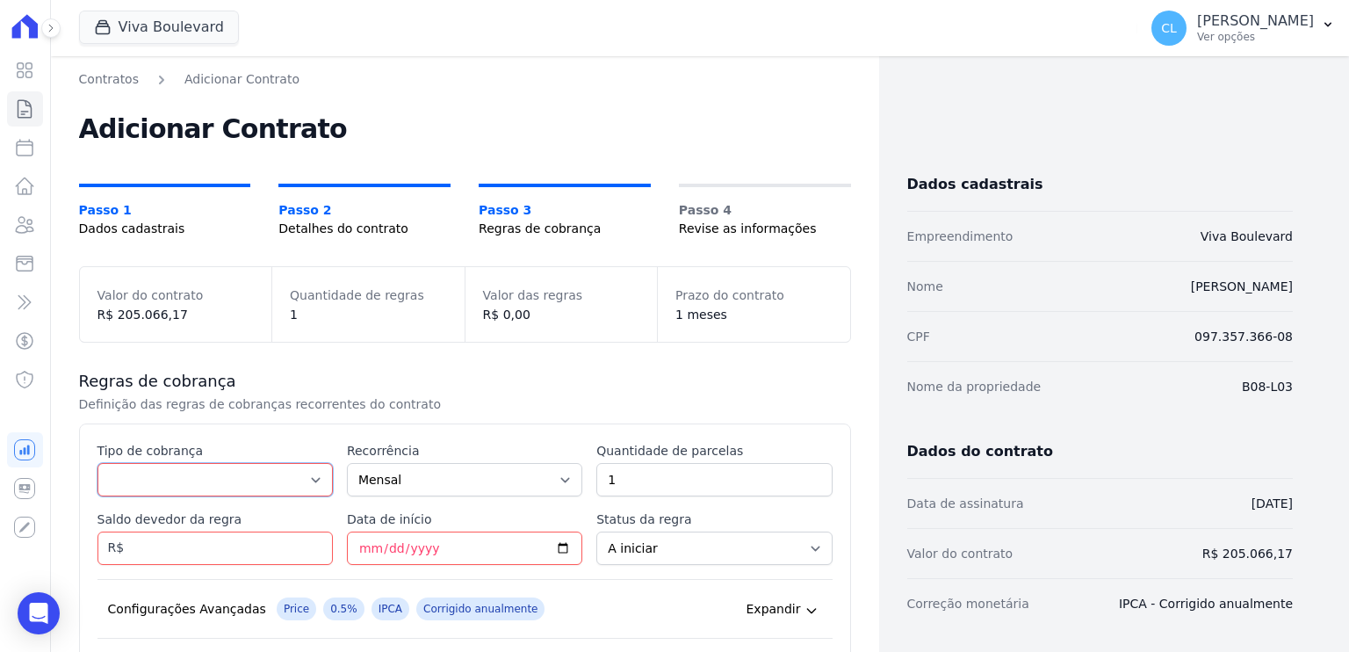
click at [178, 466] on select "Parcela Normal Entrada Sinal Intercalada Chaves Pré-chaves Pós-chaves Impostos …" at bounding box center [215, 479] width 235 height 33
select select "down_payment"
click at [98, 463] on select "Parcela Normal Entrada Sinal Intercalada Chaves Pré-chaves Pós-chaves Impostos …" at bounding box center [215, 479] width 235 height 33
click at [654, 473] on input "1" at bounding box center [713, 479] width 235 height 33
click at [184, 546] on input "Saldo devedor da regra" at bounding box center [215, 547] width 235 height 33
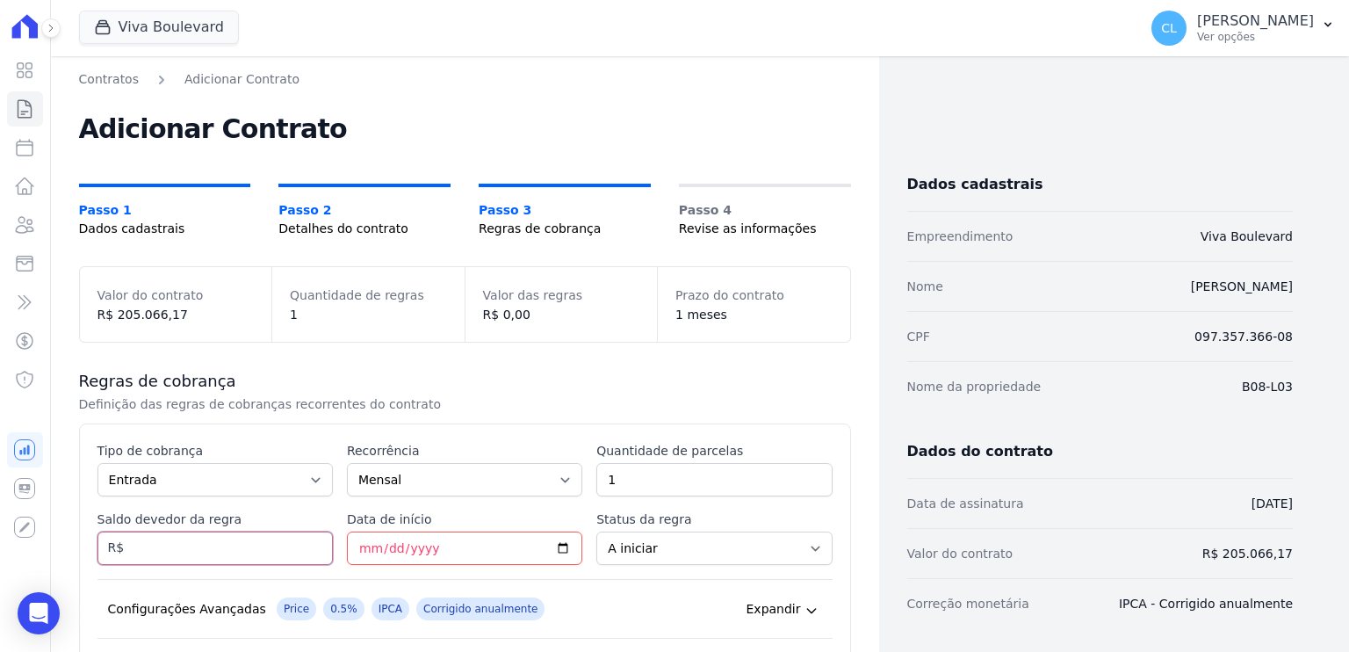
click at [177, 535] on input "Saldo devedor da regra" at bounding box center [215, 547] width 235 height 33
type input "2205.01"
click at [360, 544] on input "Data de início" at bounding box center [464, 547] width 235 height 33
click at [365, 542] on input "Data de início" at bounding box center [464, 547] width 235 height 33
type input "[DATE]"
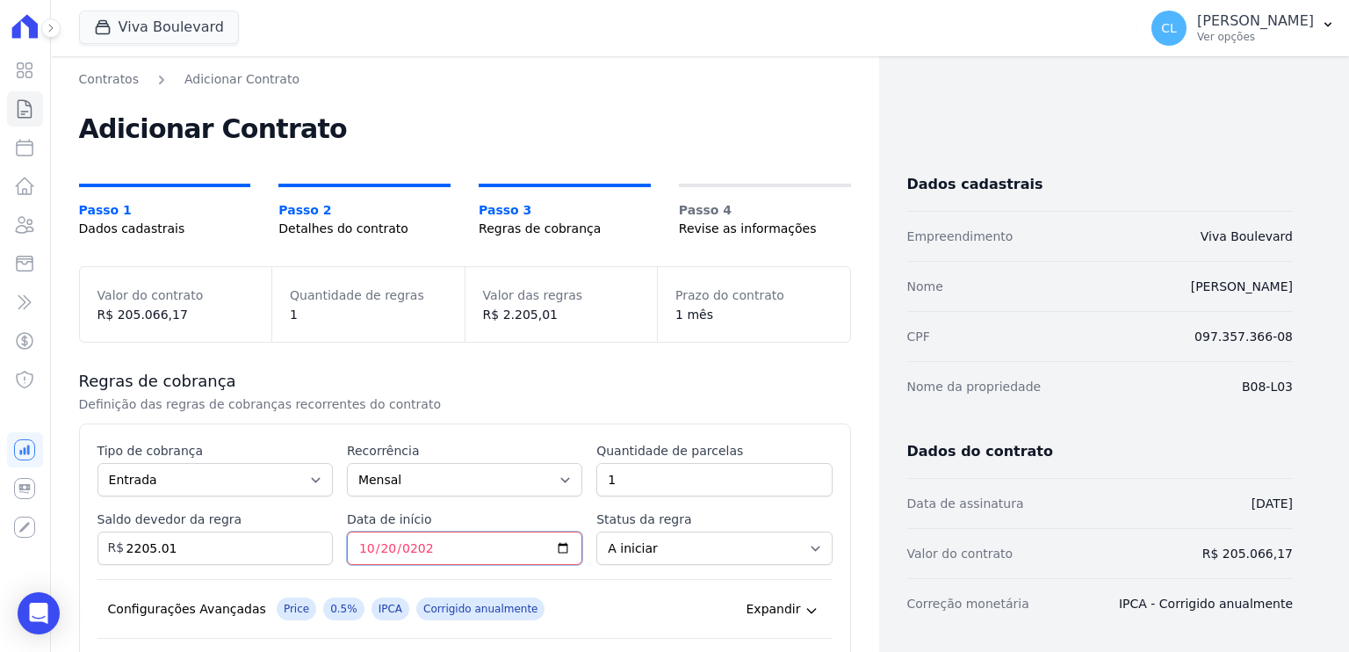
scroll to position [251, 0]
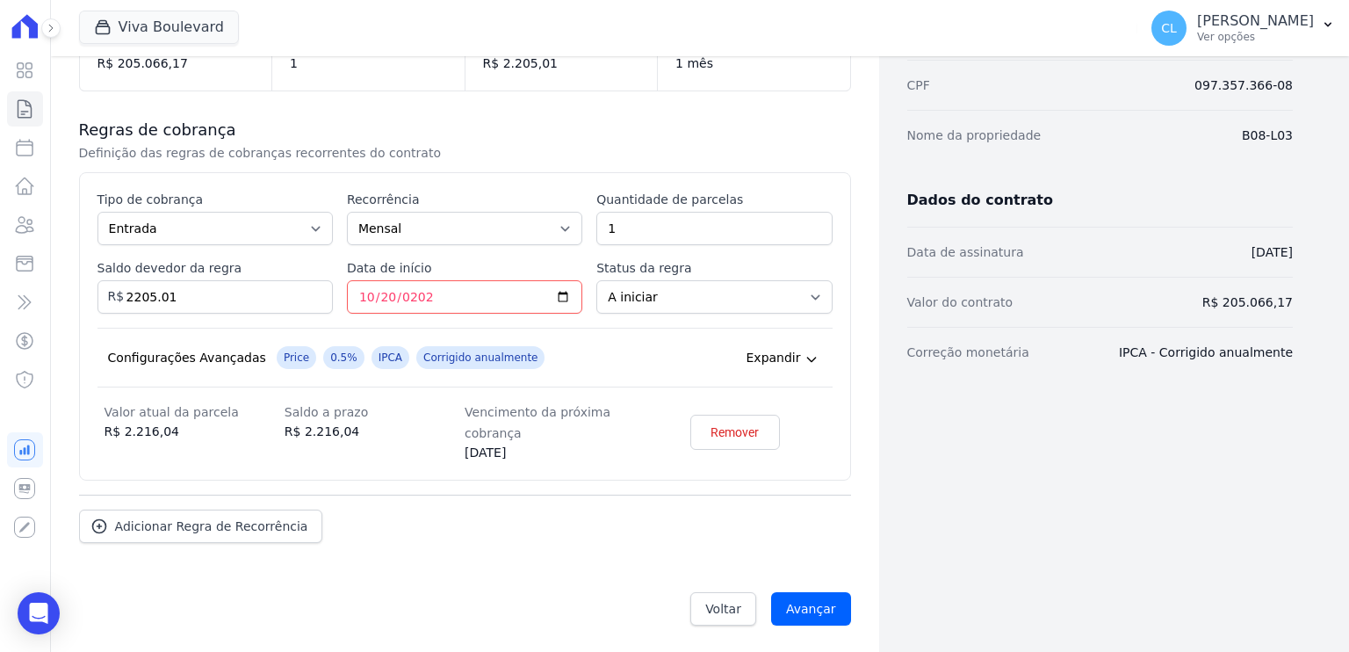
click at [329, 358] on span "0.5%" at bounding box center [343, 357] width 41 height 23
click at [805, 352] on icon at bounding box center [812, 359] width 14 height 14
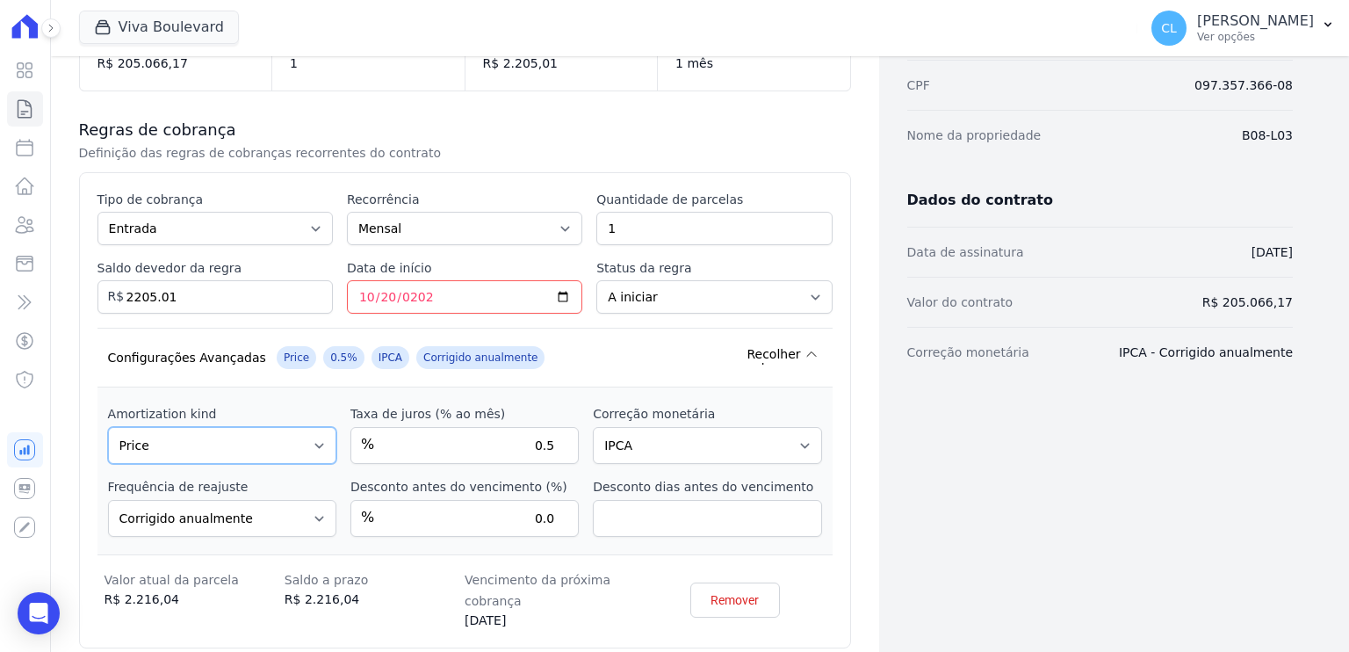
click at [312, 440] on select "Sem amortização Price Sac" at bounding box center [222, 445] width 228 height 37
select select "no_interest"
click at [108, 427] on select "Sem amortização Price Sac" at bounding box center [222, 445] width 228 height 37
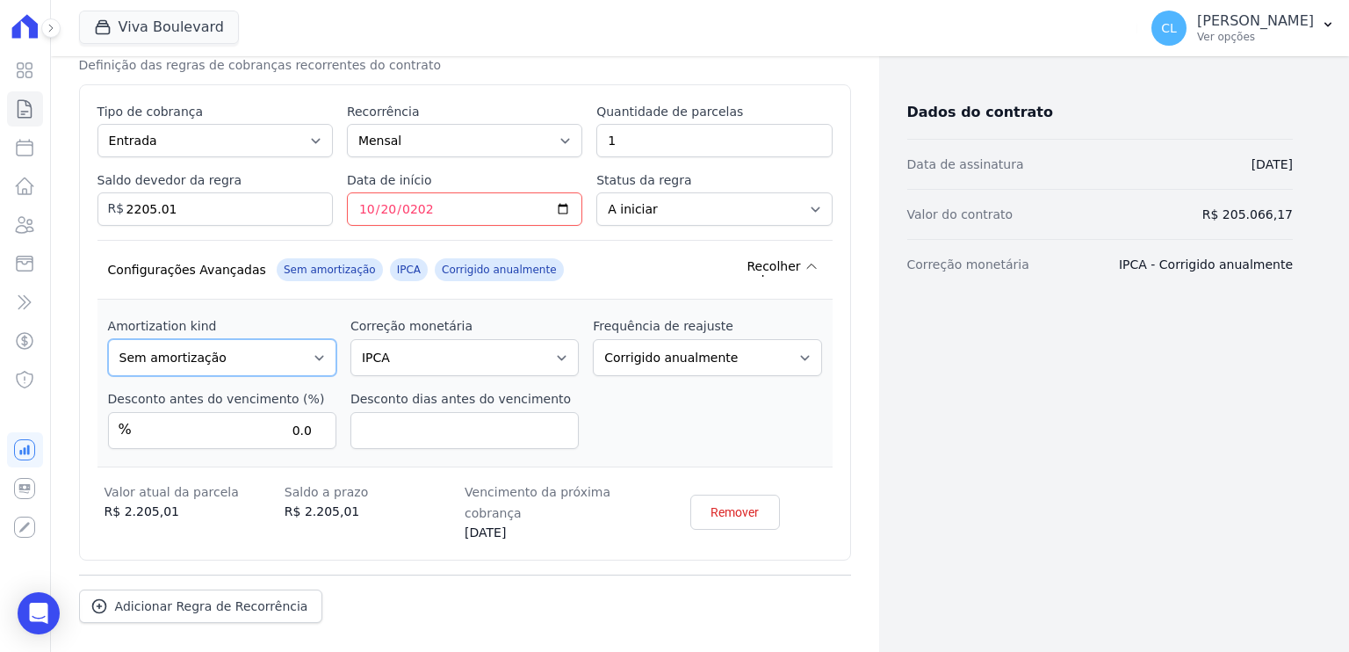
scroll to position [418, 0]
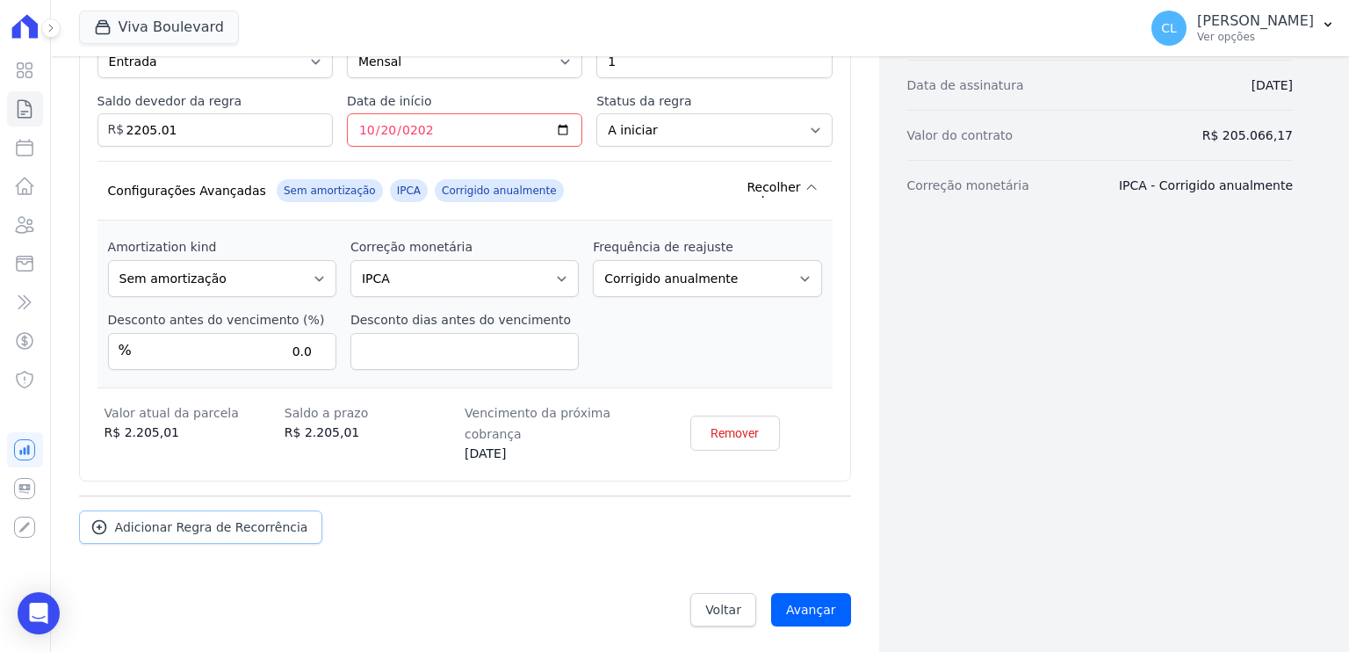
click at [231, 529] on span "Adicionar Regra de Recorrência" at bounding box center [211, 527] width 193 height 18
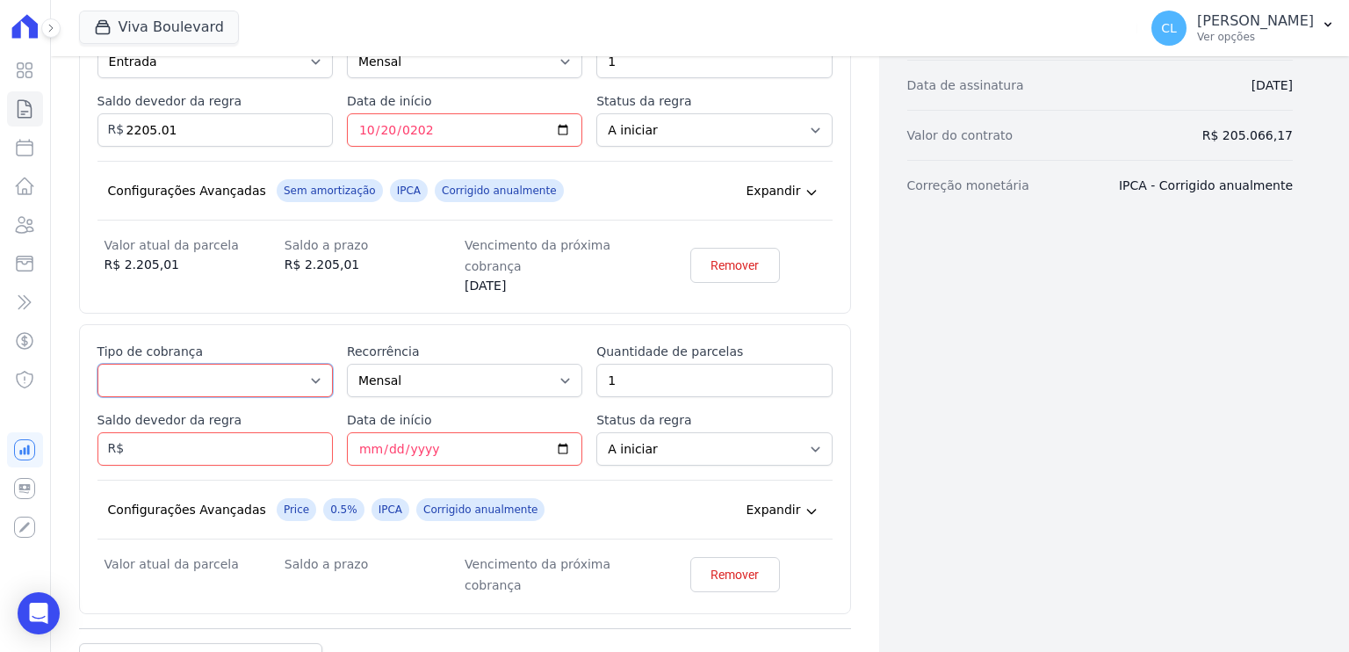
click at [246, 367] on select "Parcela Normal Entrada Sinal Intercalada Chaves Pré-chaves Pós-chaves Impostos …" at bounding box center [215, 380] width 235 height 33
select select "down_payment"
click at [98, 364] on select "Parcela Normal Entrada Sinal Intercalada Chaves Pré-chaves Pós-chaves Impostos …" at bounding box center [215, 380] width 235 height 33
click at [232, 452] on input "Saldo devedor da regra" at bounding box center [215, 448] width 235 height 33
type input "8820.05"
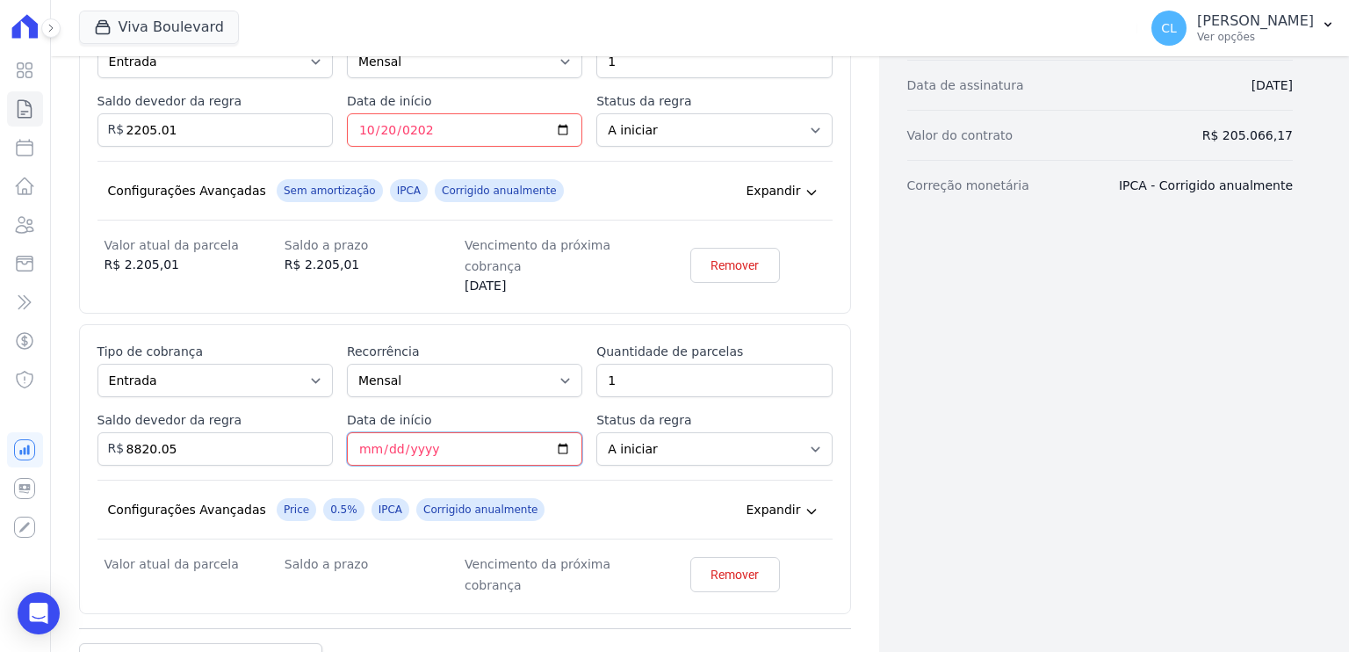
click at [364, 449] on input "Data de início" at bounding box center [464, 448] width 235 height 33
type input "2025-11-20"
click at [805, 507] on icon at bounding box center [812, 511] width 14 height 14
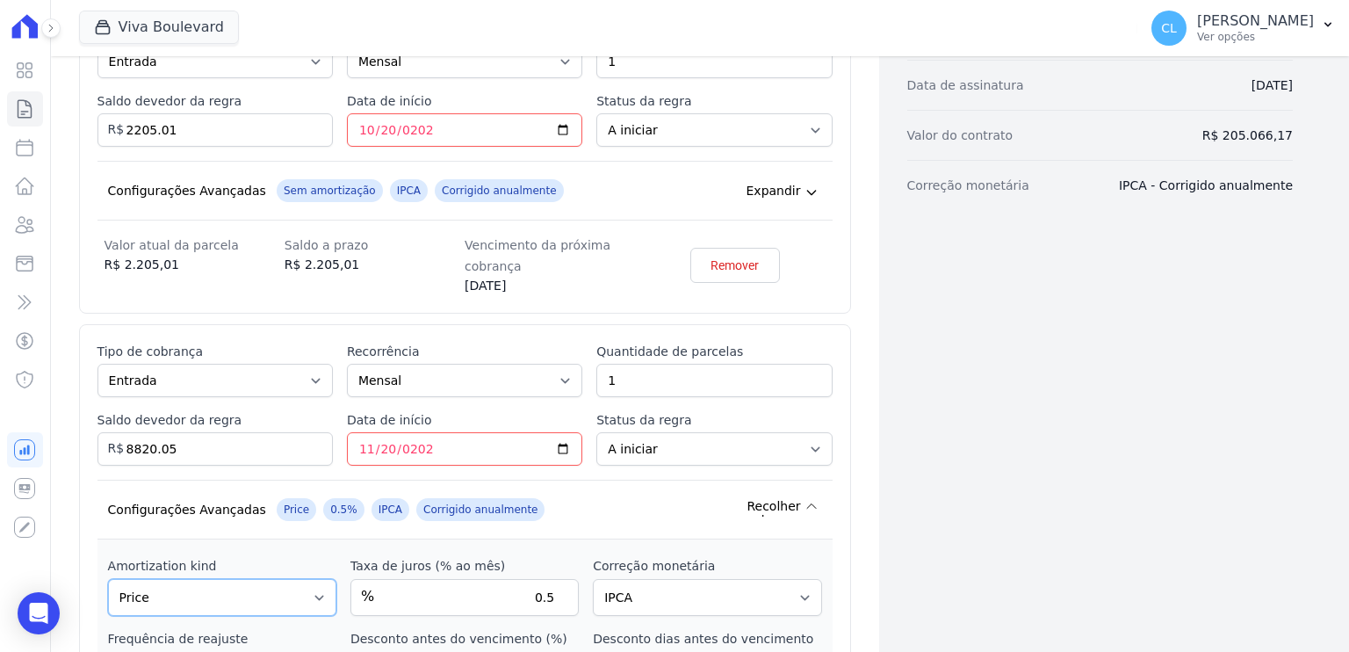
click at [248, 603] on select "Sem amortização Price Sac" at bounding box center [222, 597] width 228 height 37
select select "no_interest"
click at [108, 579] on select "Sem amortização Price Sac" at bounding box center [222, 597] width 228 height 37
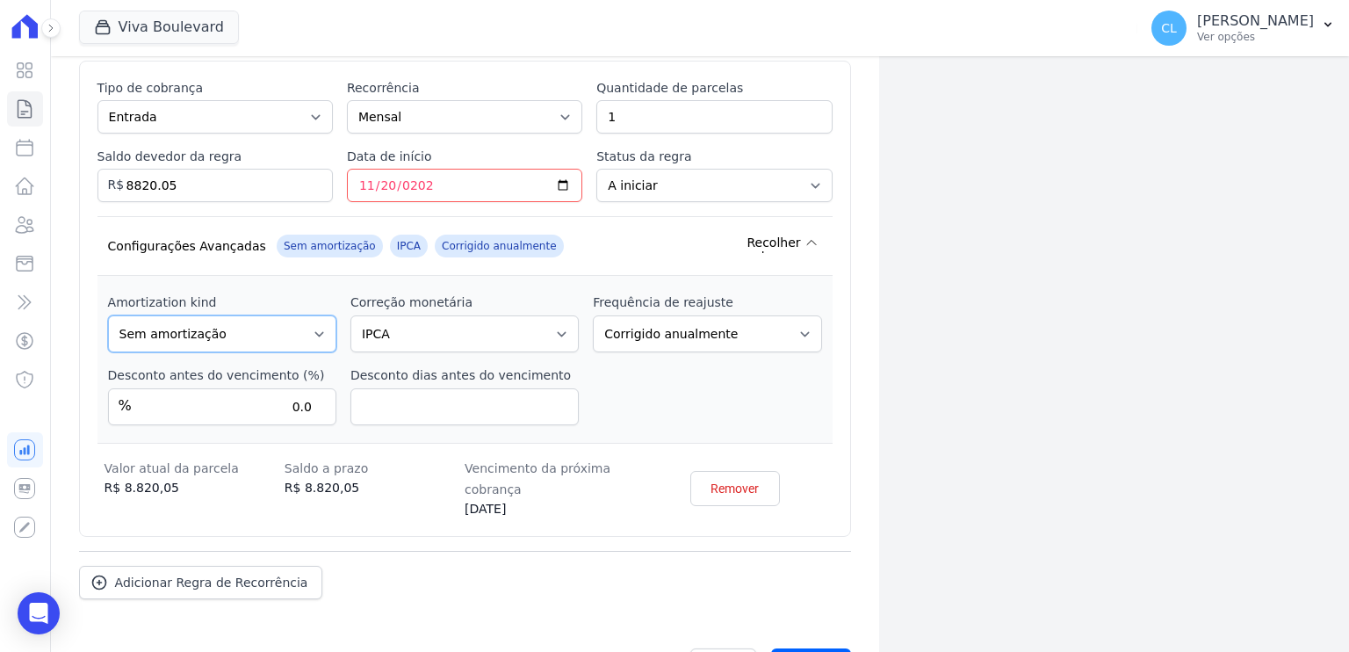
scroll to position [737, 0]
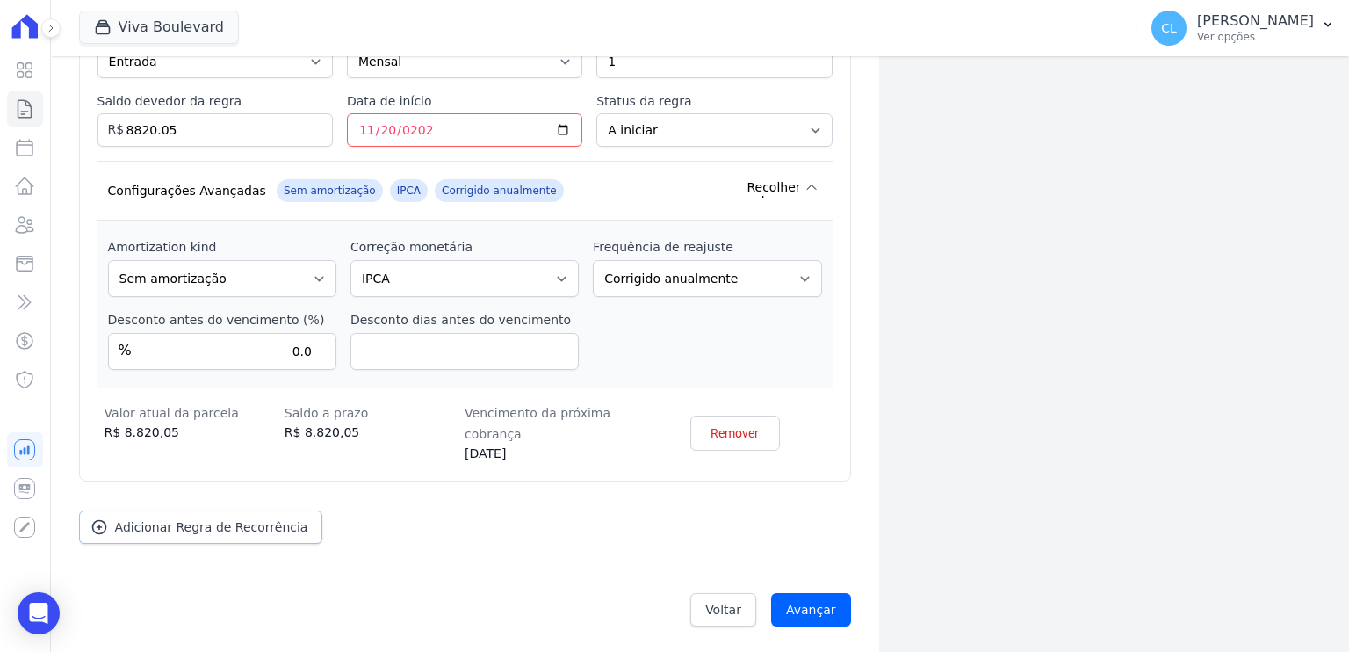
click at [211, 528] on span "Adicionar Regra de Recorrência" at bounding box center [211, 527] width 193 height 18
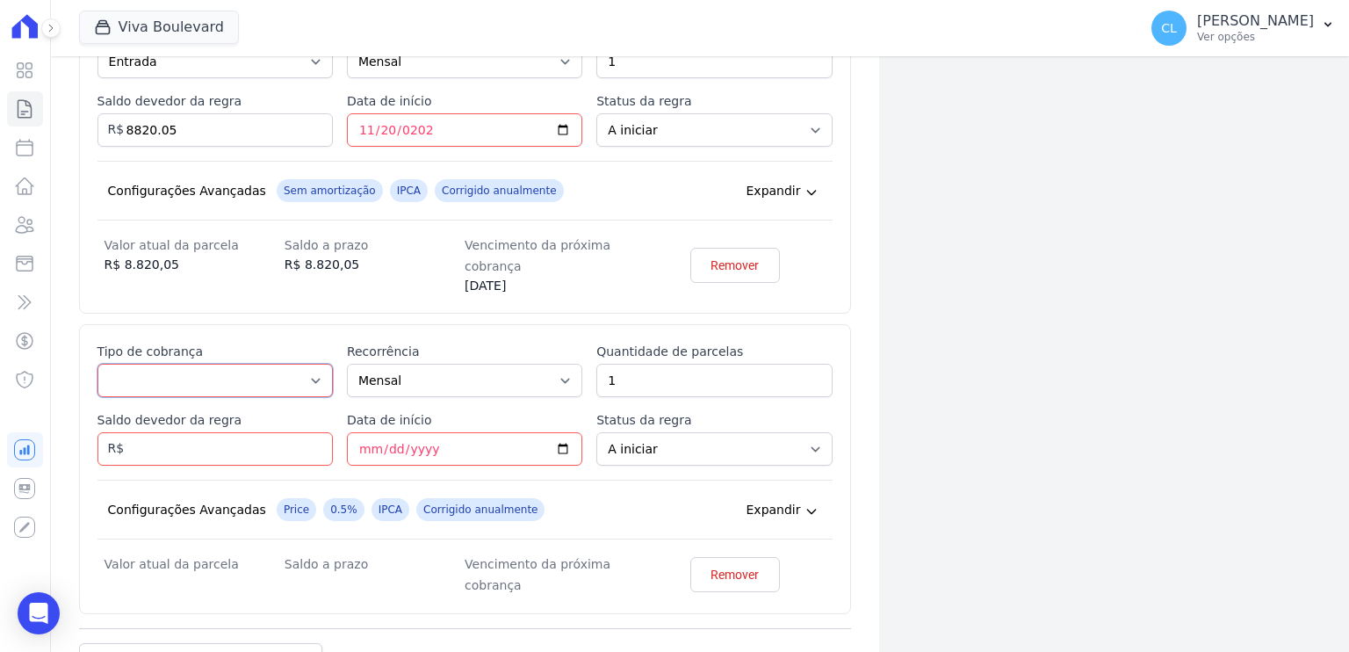
click at [194, 375] on select "Parcela Normal Entrada Sinal Intercalada Chaves Pré-chaves Pós-chaves Impostos …" at bounding box center [215, 380] width 235 height 33
select select "standard"
click at [98, 364] on select "Parcela Normal Entrada Sinal Intercalada Chaves Pré-chaves Pós-chaves Impostos …" at bounding box center [215, 380] width 235 height 33
drag, startPoint x: 625, startPoint y: 372, endPoint x: 580, endPoint y: 379, distance: 46.4
click at [580, 379] on div "Esse tipo de parcela não entra no saldo devedor do contrato. Tipo de cobrança P…" at bounding box center [465, 469] width 735 height 253
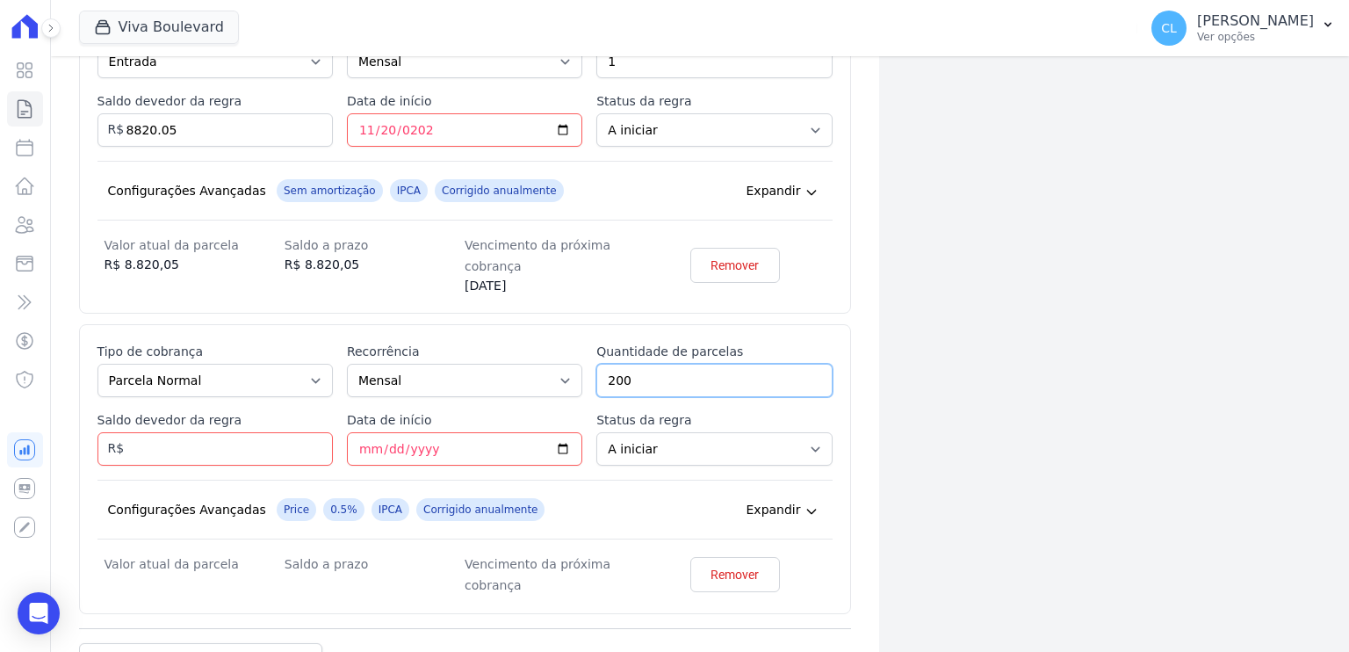
type input "200"
click at [376, 453] on input "Data de início" at bounding box center [464, 448] width 235 height 33
type input "2025-11-20"
click at [149, 443] on input "Saldo devedor da regra" at bounding box center [215, 448] width 235 height 33
click at [228, 452] on input "Saldo devedor da regra" at bounding box center [215, 448] width 235 height 33
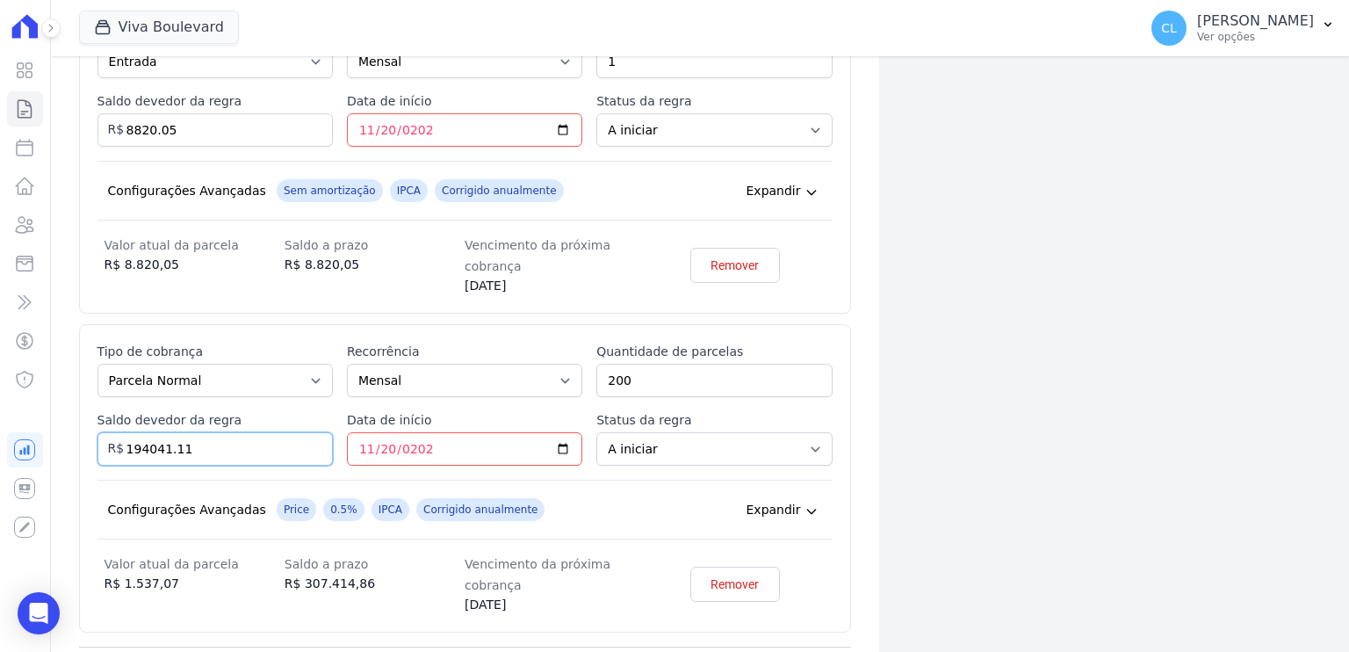
drag, startPoint x: 193, startPoint y: 447, endPoint x: 176, endPoint y: 443, distance: 18.1
click at [176, 443] on input "194041.11" at bounding box center [215, 448] width 235 height 33
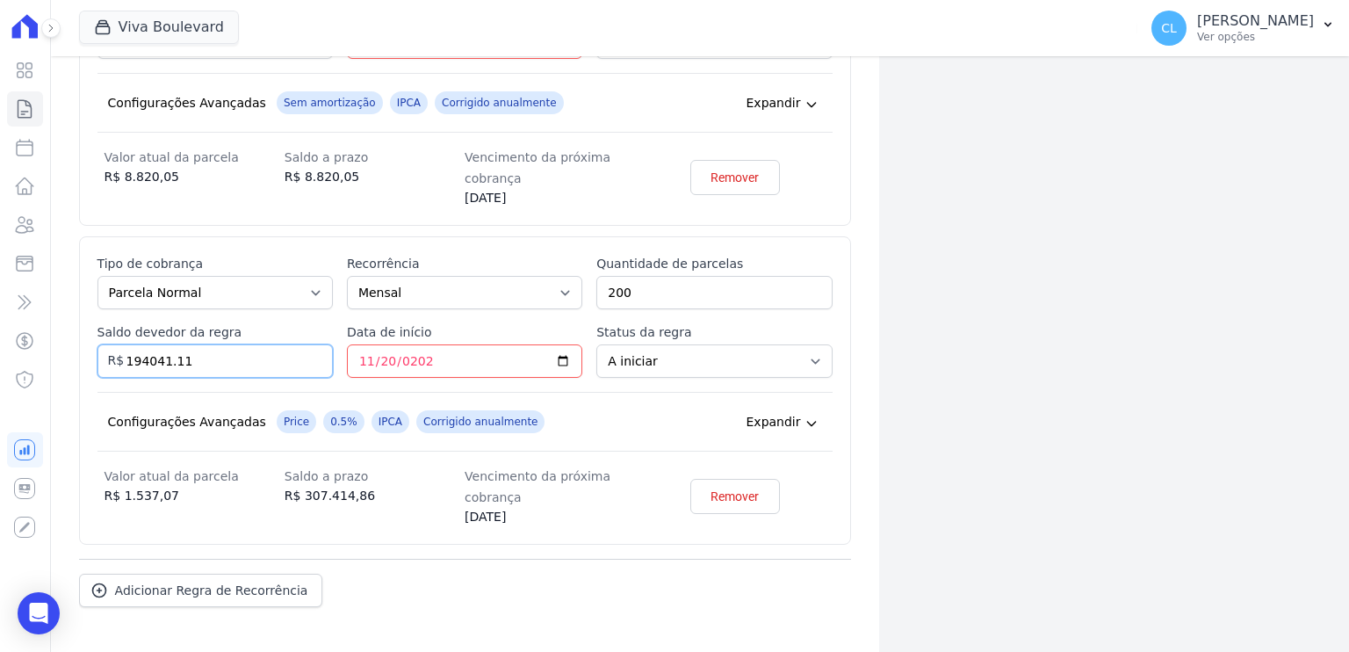
click at [186, 355] on input "194041.11" at bounding box center [215, 360] width 235 height 33
click at [175, 356] on input "194041.11" at bounding box center [215, 360] width 235 height 33
click at [180, 355] on input "194041.21" at bounding box center [215, 360] width 235 height 33
click at [234, 361] on input "194041.22" at bounding box center [215, 360] width 235 height 33
click at [172, 356] on input "194041.23" at bounding box center [215, 360] width 235 height 33
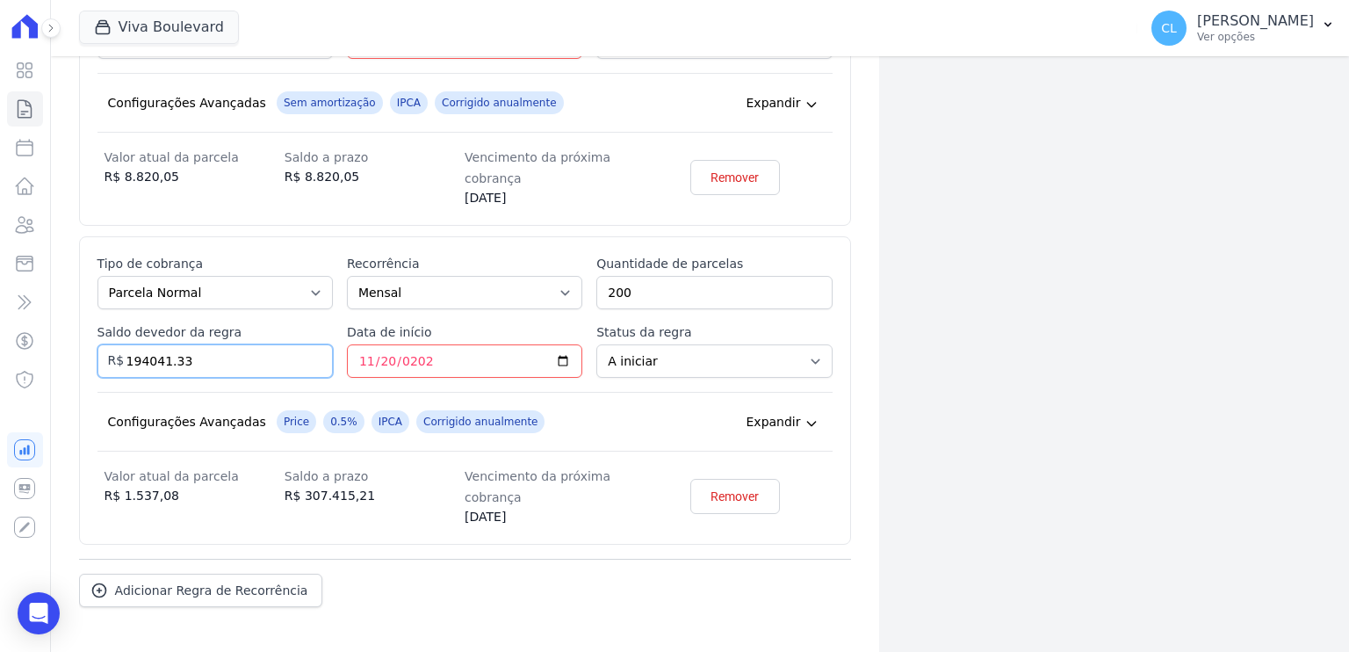
click at [197, 360] on input "194041.33" at bounding box center [215, 360] width 235 height 33
click at [179, 354] on input "194041.33" at bounding box center [215, 360] width 235 height 33
drag, startPoint x: 188, startPoint y: 358, endPoint x: 173, endPoint y: 358, distance: 14.9
click at [173, 358] on input "194041.33" at bounding box center [215, 360] width 235 height 33
click at [177, 361] on input "194041.45" at bounding box center [215, 360] width 235 height 33
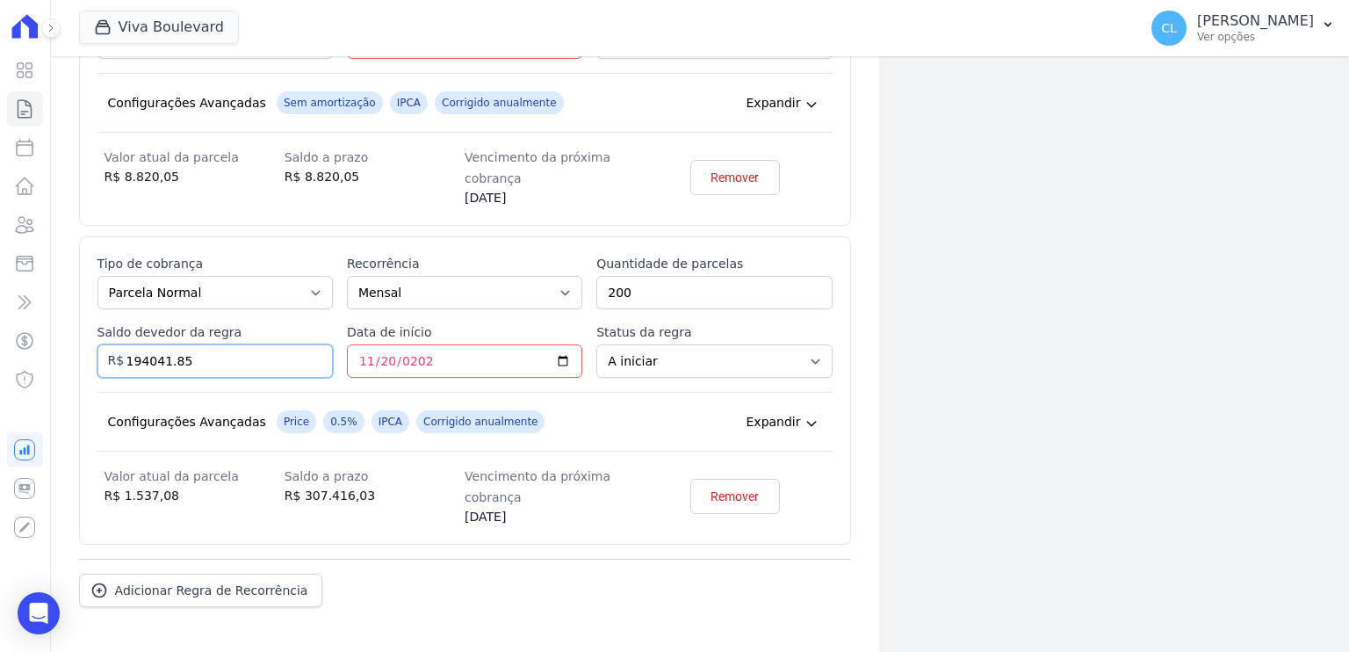
click at [198, 362] on input "194041.85" at bounding box center [215, 360] width 235 height 33
click at [193, 358] on input "194041.82" at bounding box center [215, 360] width 235 height 33
click at [204, 362] on input "194041.84" at bounding box center [215, 360] width 235 height 33
type input "194041.83"
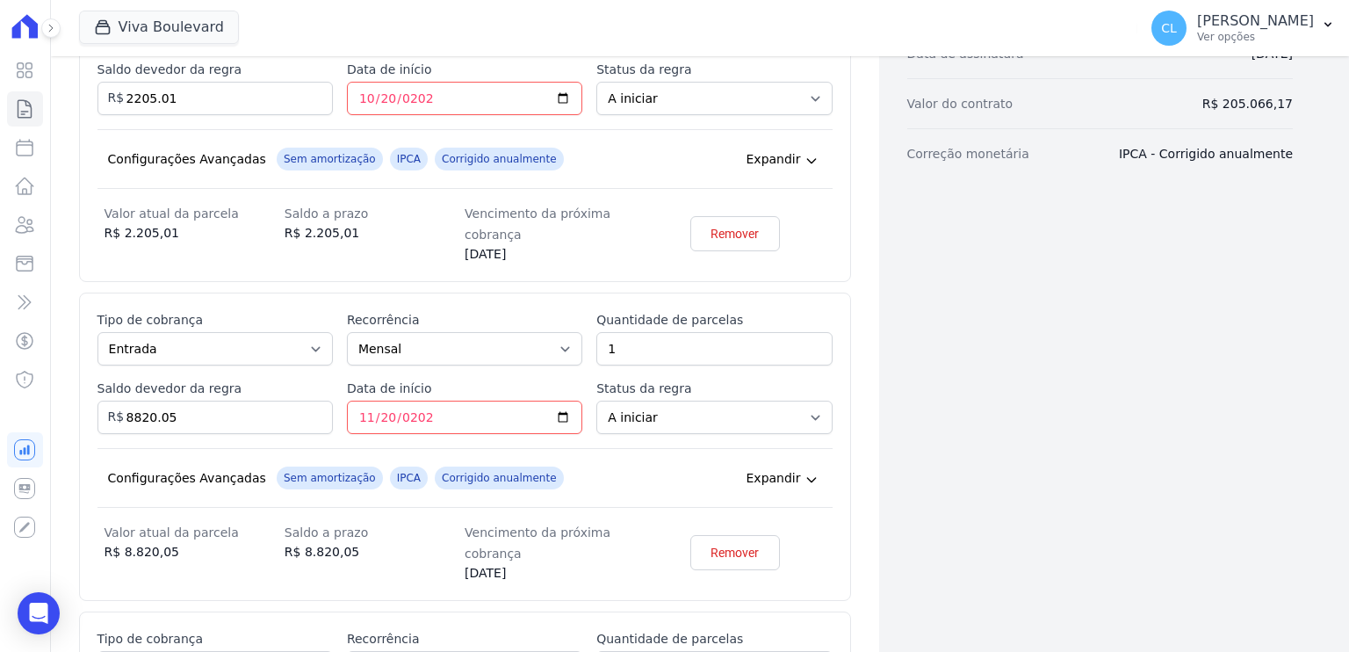
scroll to position [889, 0]
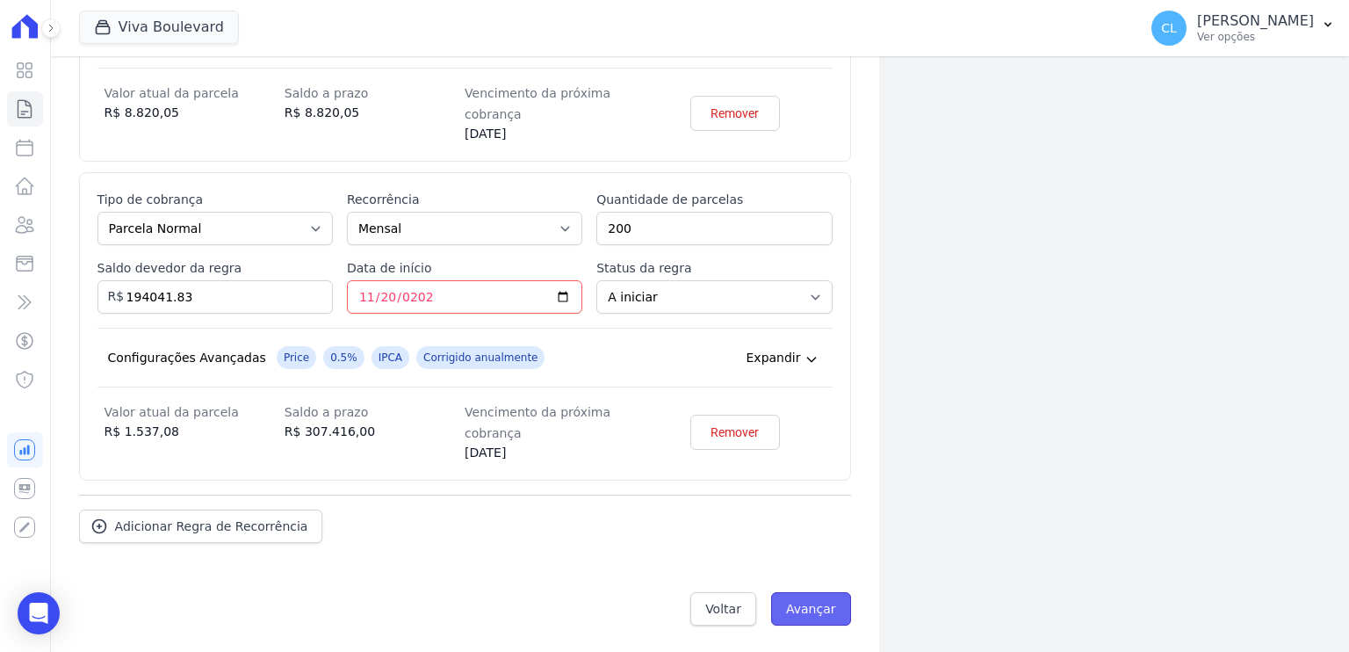
click at [816, 617] on input "Avançar" at bounding box center [811, 608] width 80 height 33
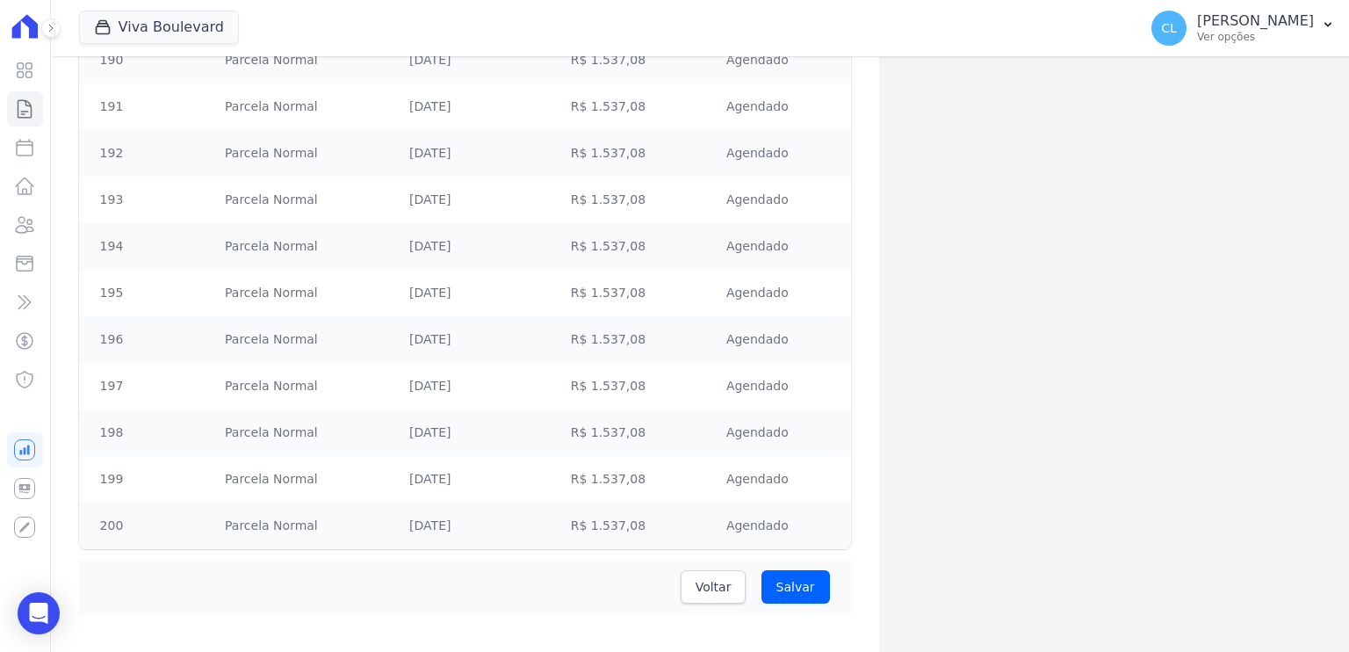
scroll to position [9245, 0]
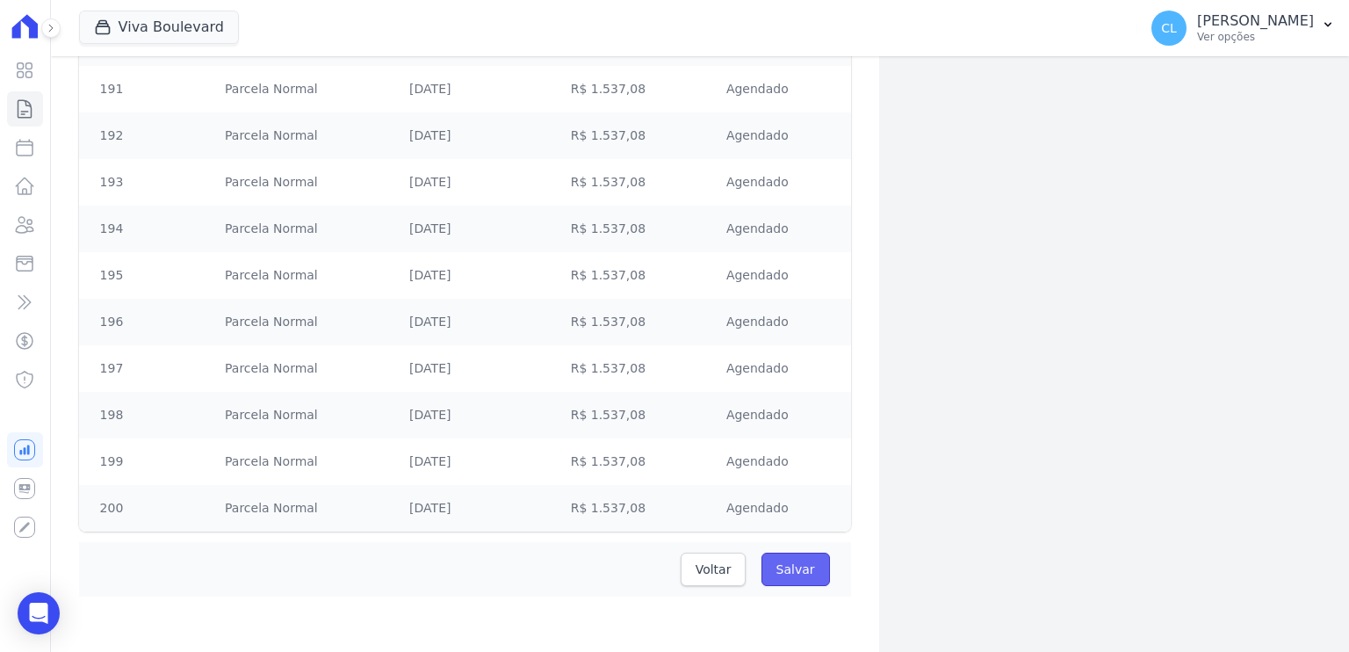
click at [780, 568] on input "Salvar" at bounding box center [796, 569] width 69 height 33
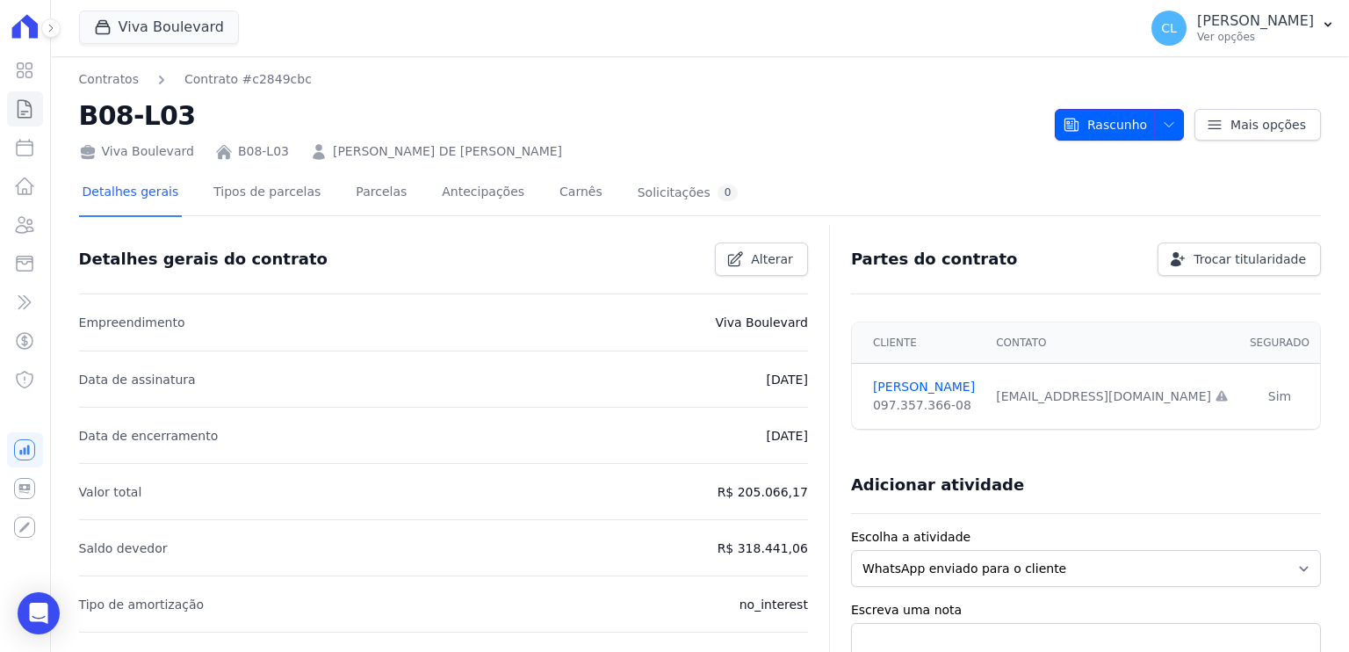
click at [1162, 120] on icon "button" at bounding box center [1169, 125] width 14 height 14
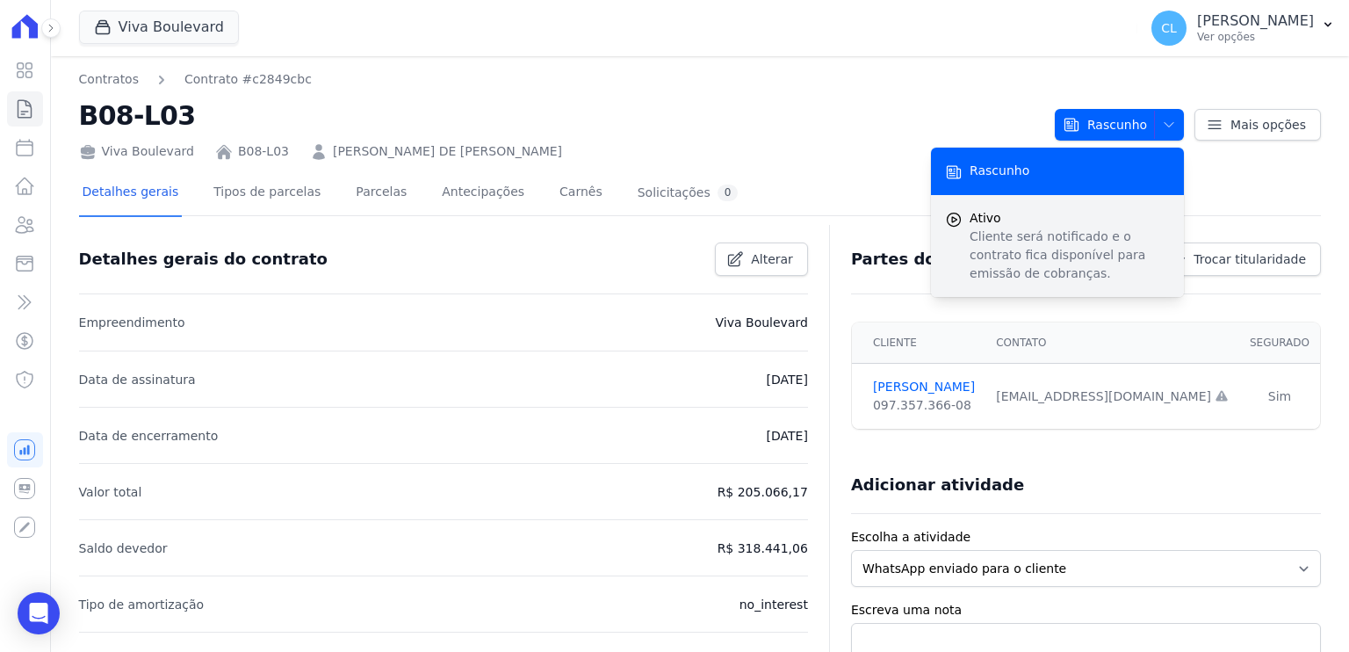
click at [1048, 220] on span "Ativo" at bounding box center [1070, 218] width 200 height 18
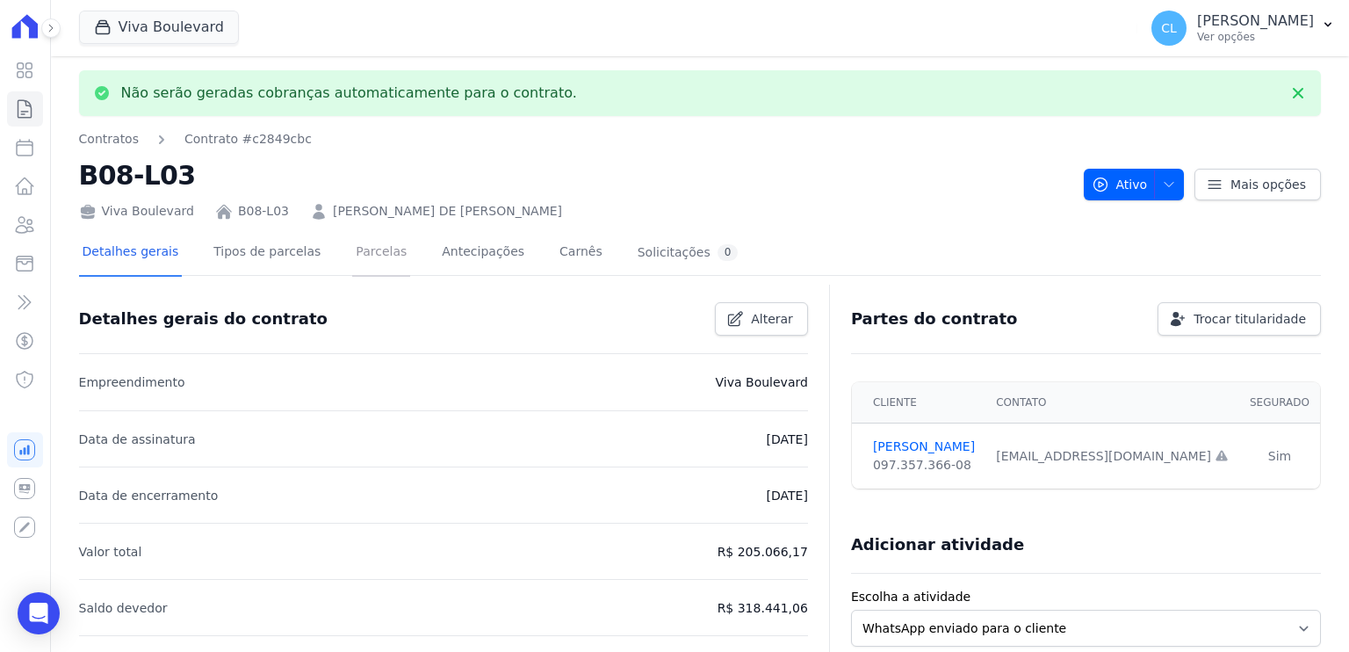
click at [352, 250] on link "Parcelas" at bounding box center [381, 253] width 58 height 47
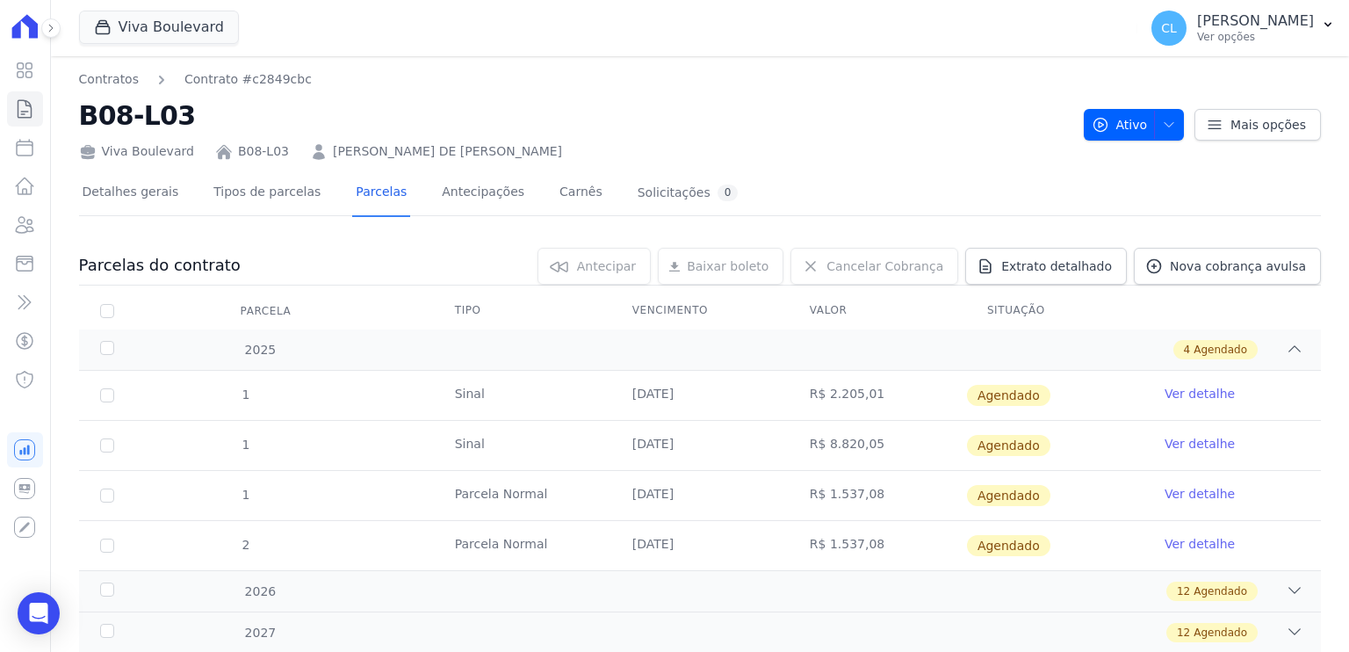
click at [1192, 398] on link "Ver detalhe" at bounding box center [1200, 394] width 70 height 18
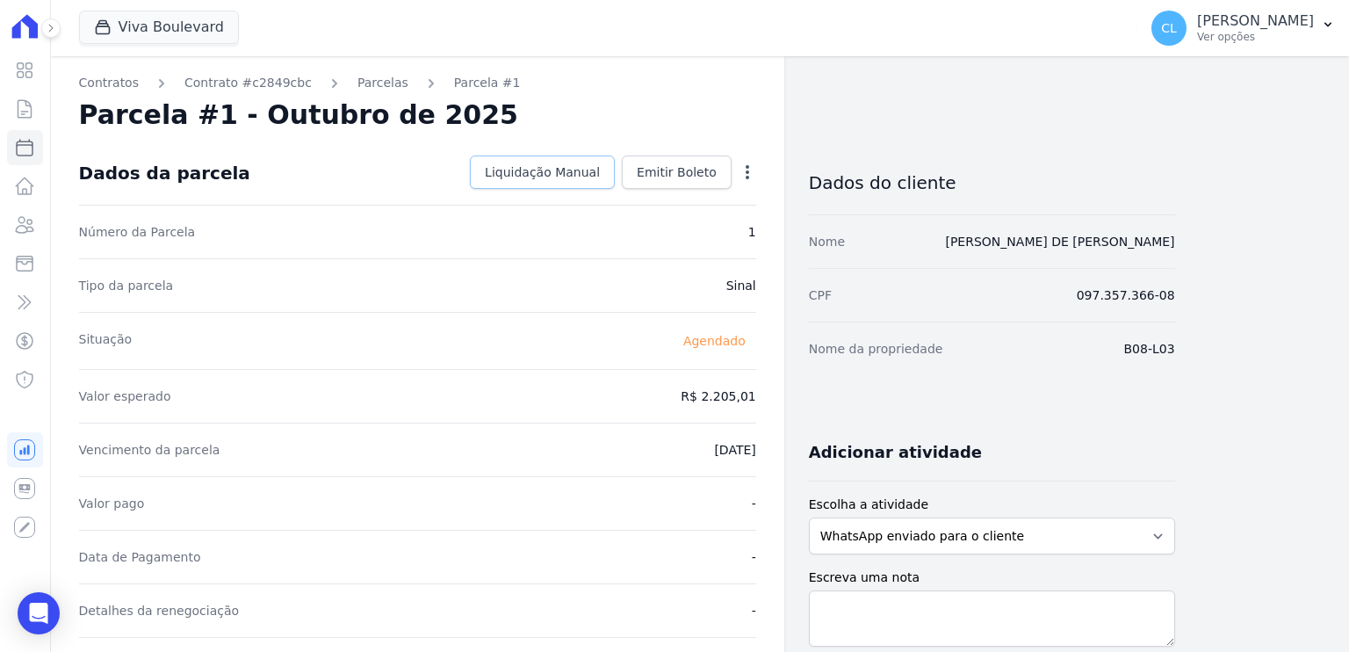
click at [569, 179] on span "Liquidação Manual" at bounding box center [542, 172] width 115 height 18
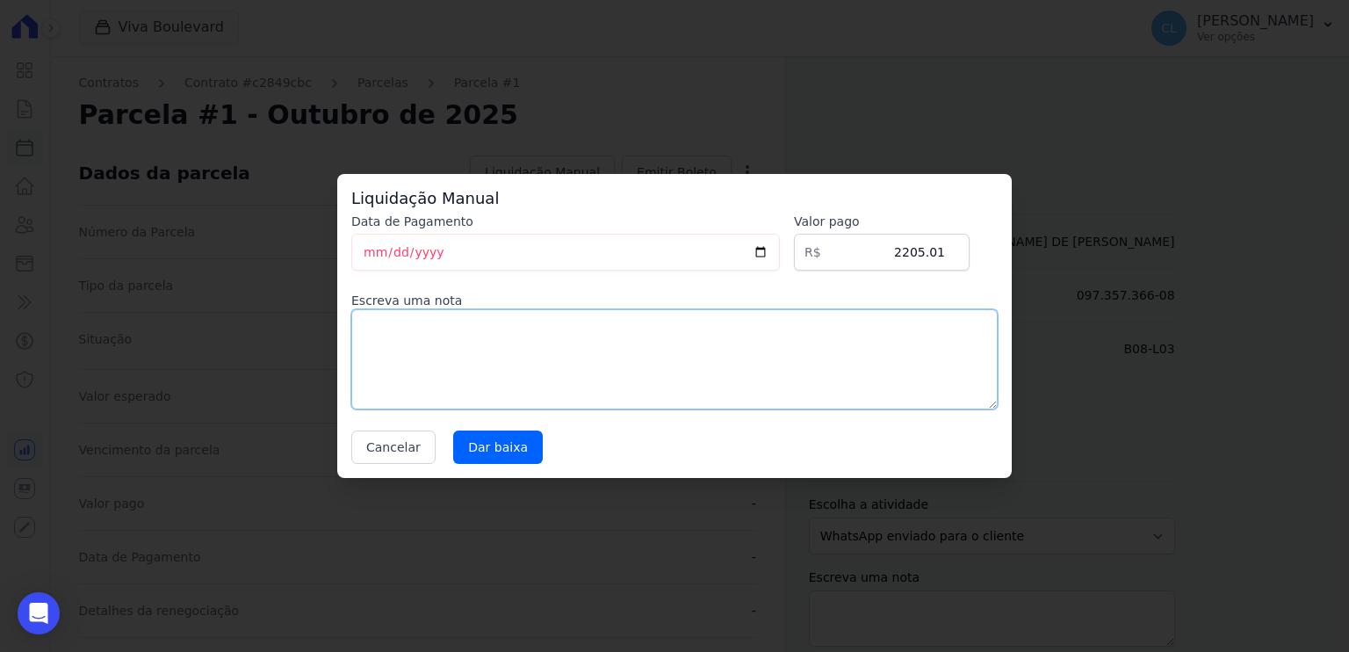
click at [465, 334] on textarea at bounding box center [674, 359] width 647 height 100
click at [381, 245] on input "[DATE]" at bounding box center [565, 252] width 429 height 37
type input "[DATE]"
click at [393, 323] on textarea at bounding box center [674, 359] width 647 height 100
type textarea "Recebido via conta pronta"
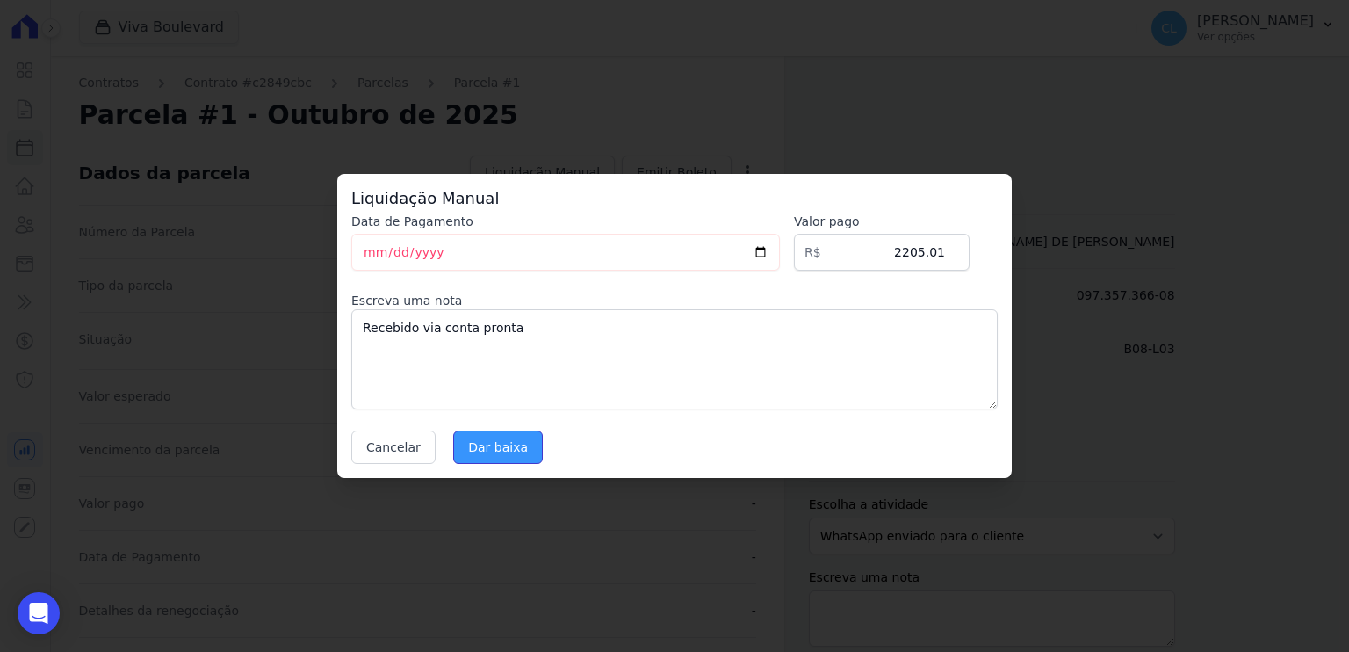
click at [481, 451] on input "Dar baixa" at bounding box center [498, 446] width 90 height 33
click at [365, 242] on input "[DATE]" at bounding box center [565, 252] width 429 height 37
click at [369, 249] on input "[DATE]" at bounding box center [565, 252] width 429 height 37
type input "[DATE]"
click at [403, 332] on textarea "Recebido via conta pronta" at bounding box center [674, 359] width 647 height 100
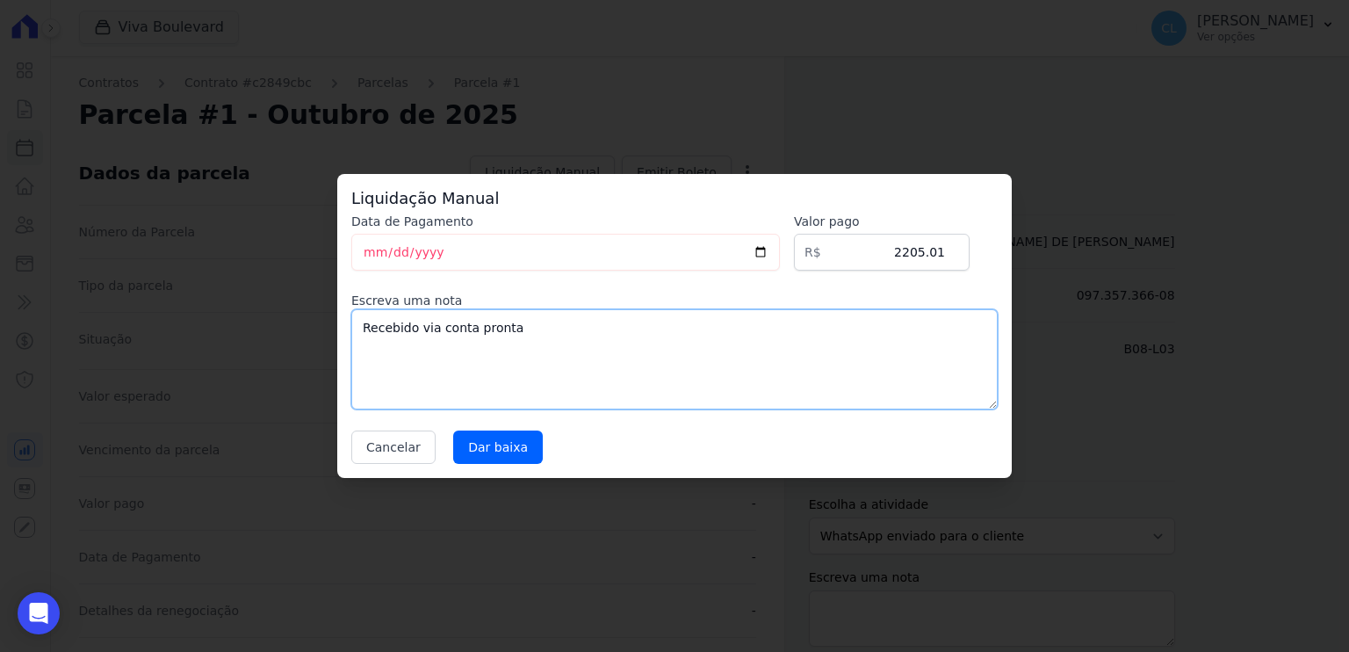
drag, startPoint x: 412, startPoint y: 329, endPoint x: 397, endPoint y: 329, distance: 14.9
click at [397, 329] on textarea "Recebido via conta pronta" at bounding box center [674, 359] width 647 height 100
type textarea "Receberá via conta pronta"
click at [503, 452] on input "Dar baixa" at bounding box center [498, 446] width 90 height 33
